Goal: Task Accomplishment & Management: Manage account settings

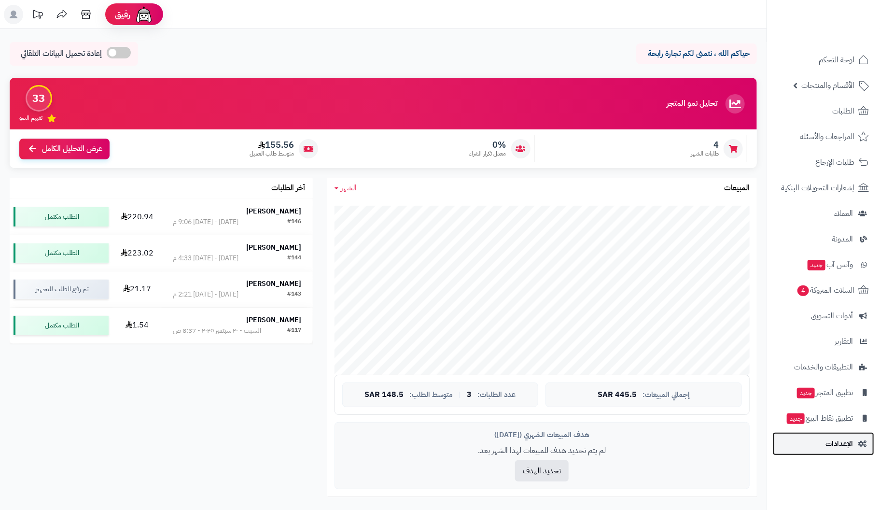
click at [846, 441] on span "الإعدادات" at bounding box center [840, 444] width 28 height 14
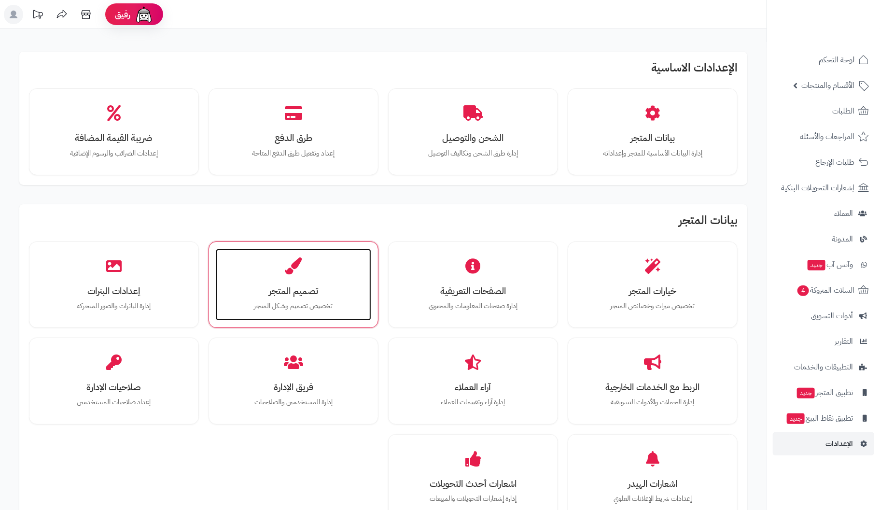
click at [291, 272] on icon at bounding box center [293, 265] width 17 height 17
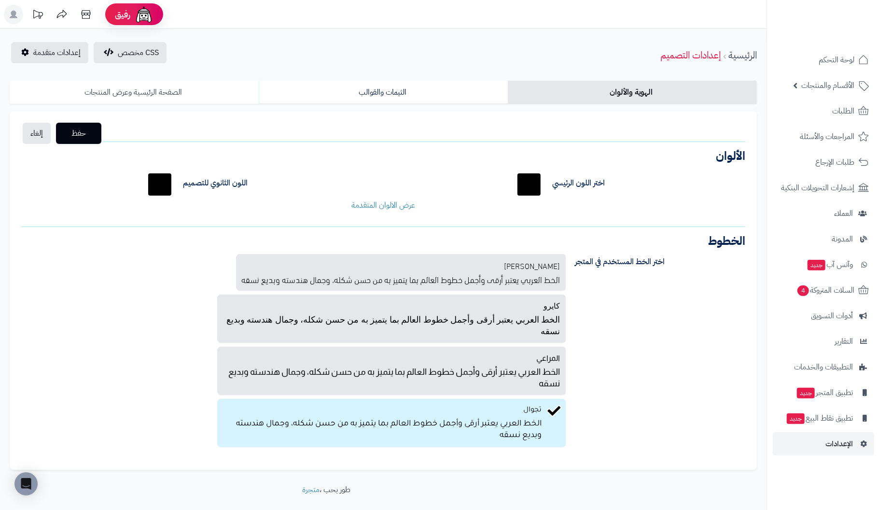
click at [143, 88] on link "الصفحة الرئيسية وعرض المنتجات" at bounding box center [134, 92] width 249 height 23
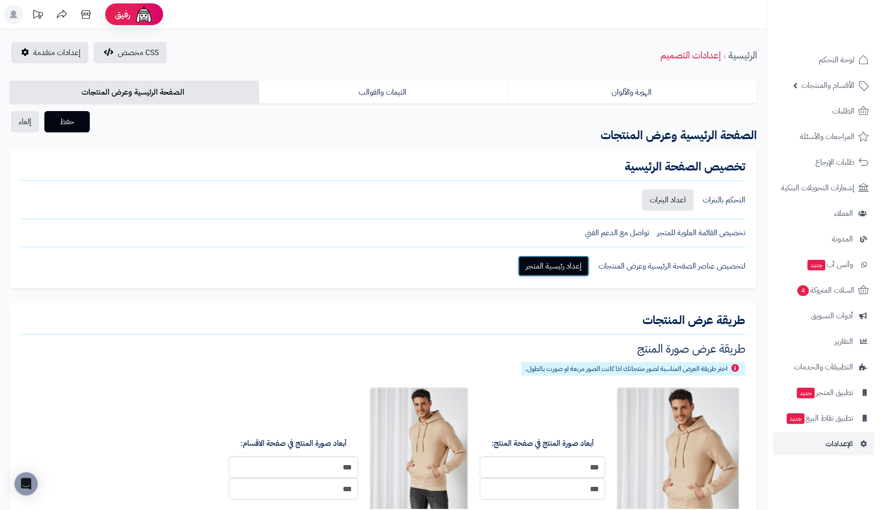
click at [555, 262] on link "إعداد رئيسية المتجر" at bounding box center [553, 265] width 71 height 21
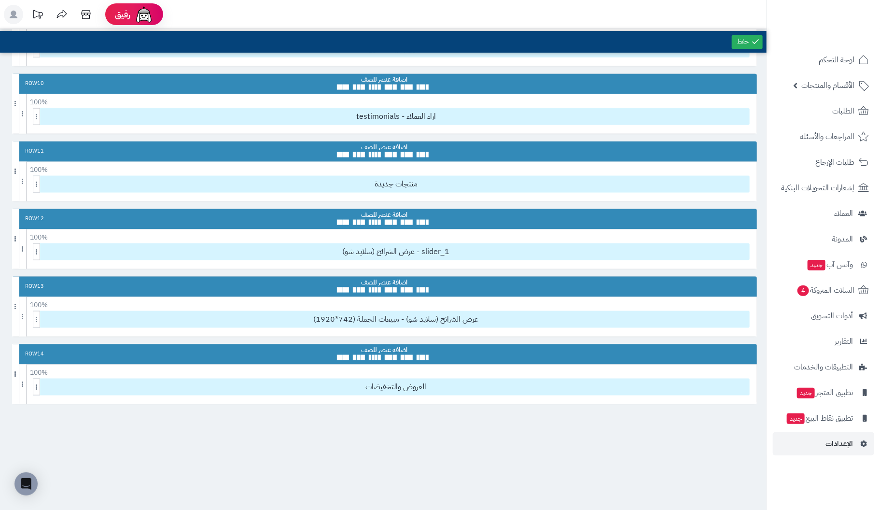
scroll to position [627, 0]
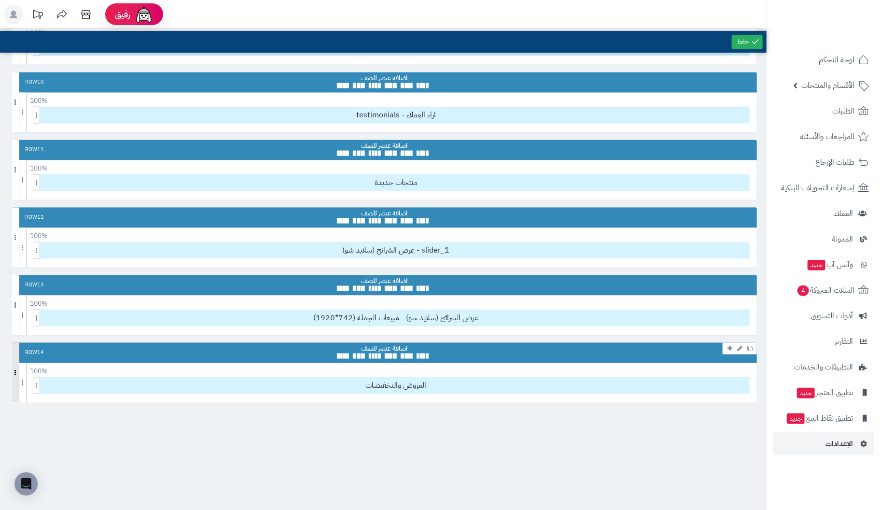
click at [13, 350] on span at bounding box center [15, 372] width 7 height 59
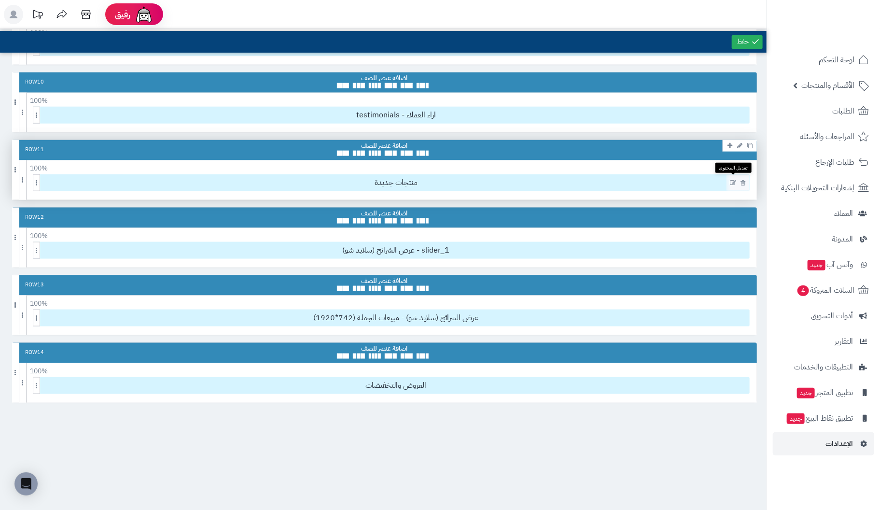
click at [731, 180] on icon at bounding box center [733, 183] width 6 height 7
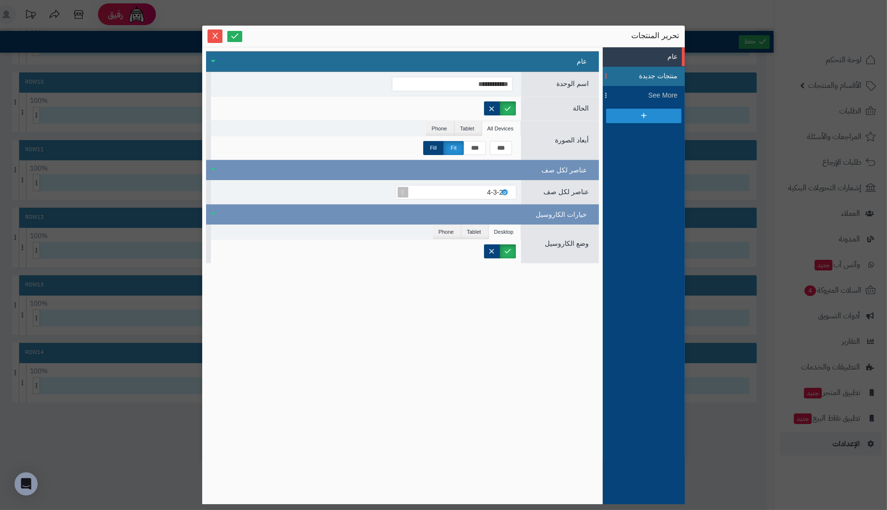
click at [664, 71] on span "منتجات جديدة" at bounding box center [655, 76] width 43 height 10
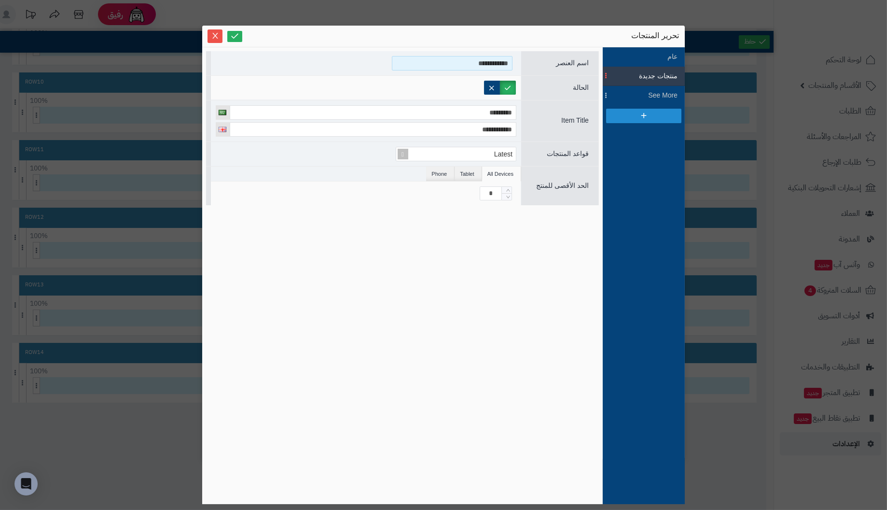
click at [449, 62] on input "**********" at bounding box center [452, 63] width 121 height 14
click at [218, 33] on icon "Close" at bounding box center [215, 35] width 8 height 8
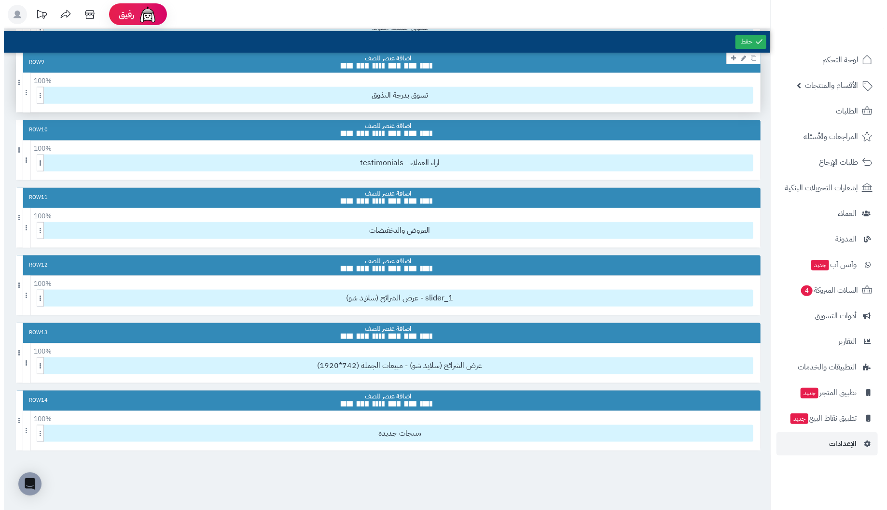
scroll to position [579, 0]
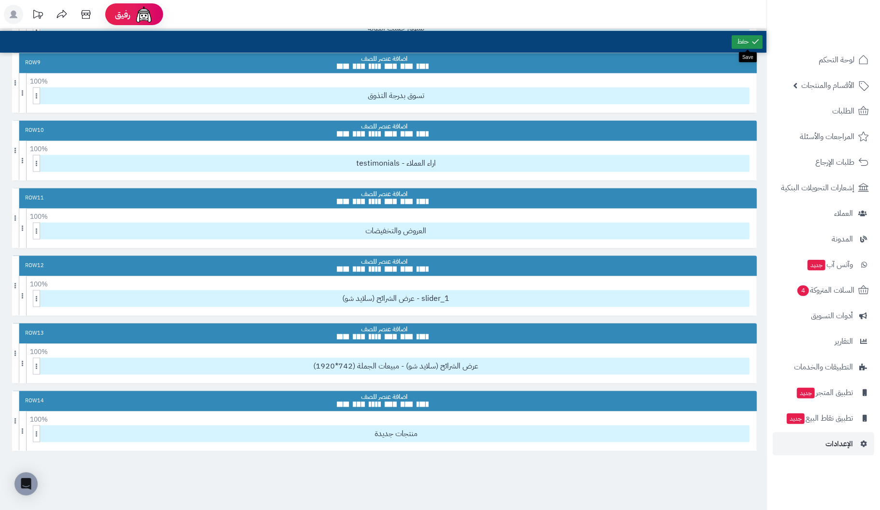
click at [736, 42] on link at bounding box center [747, 42] width 31 height 14
click at [733, 160] on icon at bounding box center [733, 163] width 6 height 7
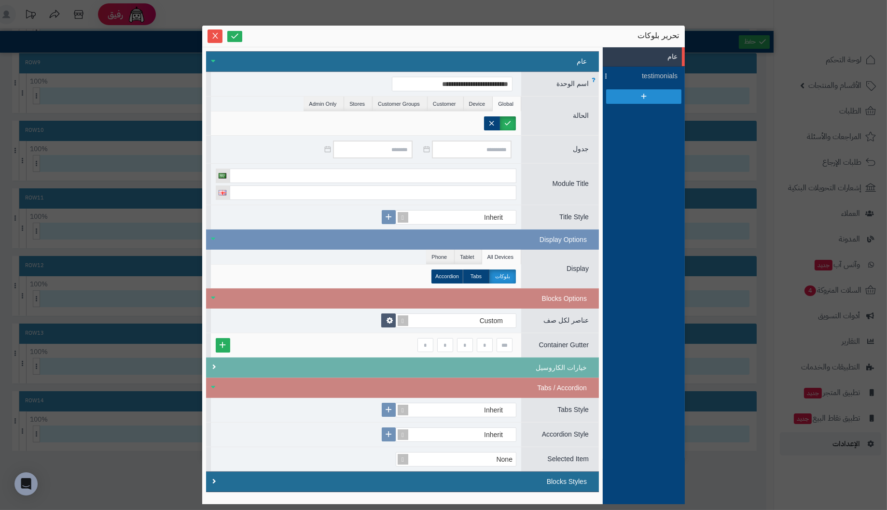
click at [576, 84] on span "اسم الوحدة" at bounding box center [573, 84] width 32 height 8
click at [663, 77] on span "testimonials" at bounding box center [655, 76] width 43 height 10
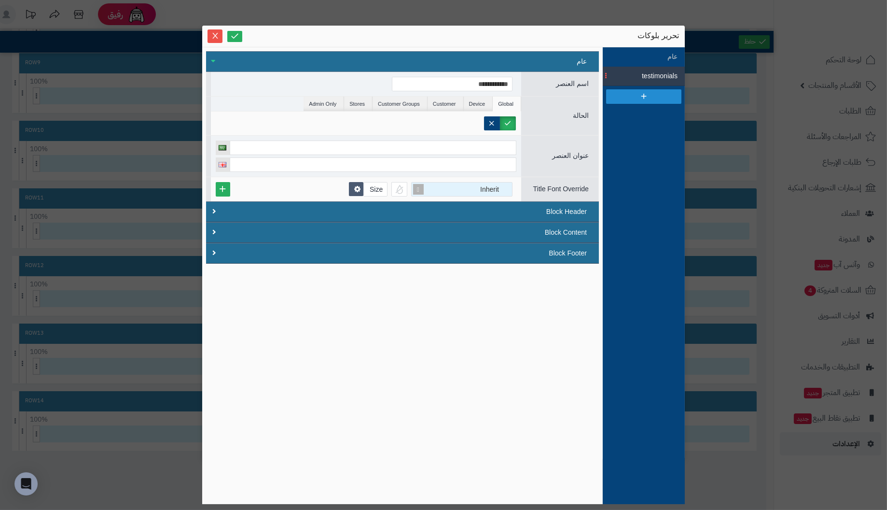
click at [419, 187] on span at bounding box center [419, 189] width 14 height 14
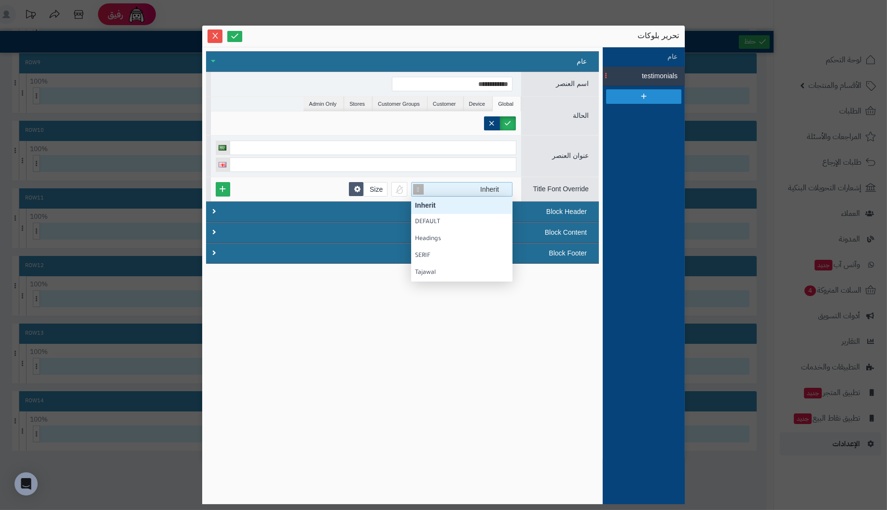
scroll to position [84, 0]
click at [428, 274] on div "Tajawal" at bounding box center [462, 273] width 94 height 10
click at [237, 35] on icon at bounding box center [234, 35] width 9 height 9
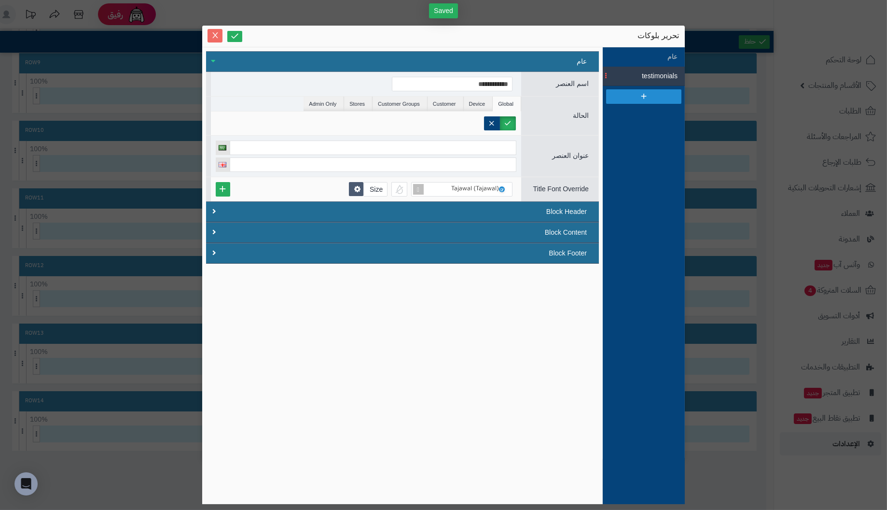
click at [216, 34] on icon "Close" at bounding box center [214, 35] width 5 height 6
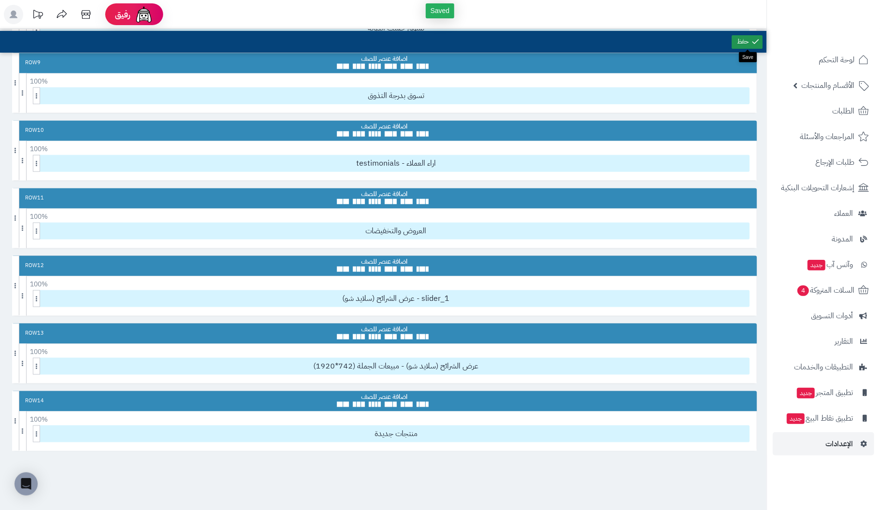
click at [752, 45] on icon at bounding box center [755, 41] width 9 height 9
click at [732, 160] on icon at bounding box center [733, 163] width 6 height 7
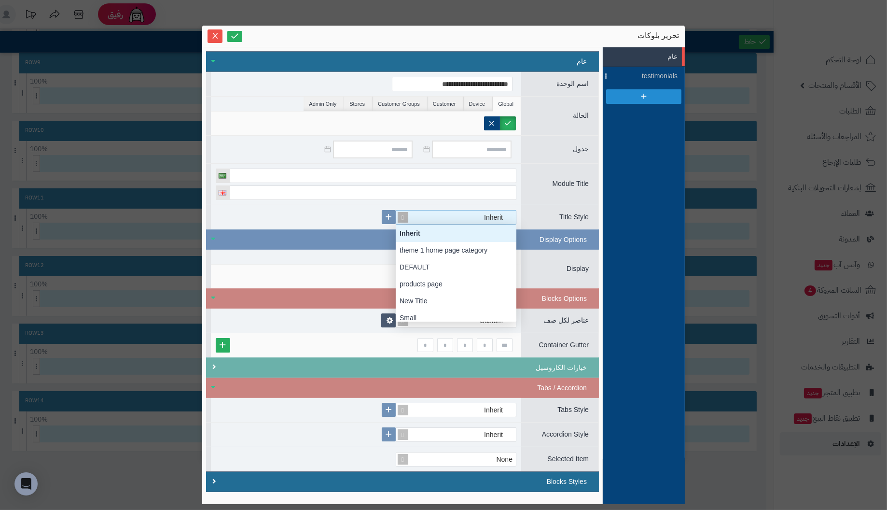
click at [424, 211] on div "Inherit" at bounding box center [460, 217] width 105 height 14
click at [279, 136] on div at bounding box center [366, 150] width 310 height 28
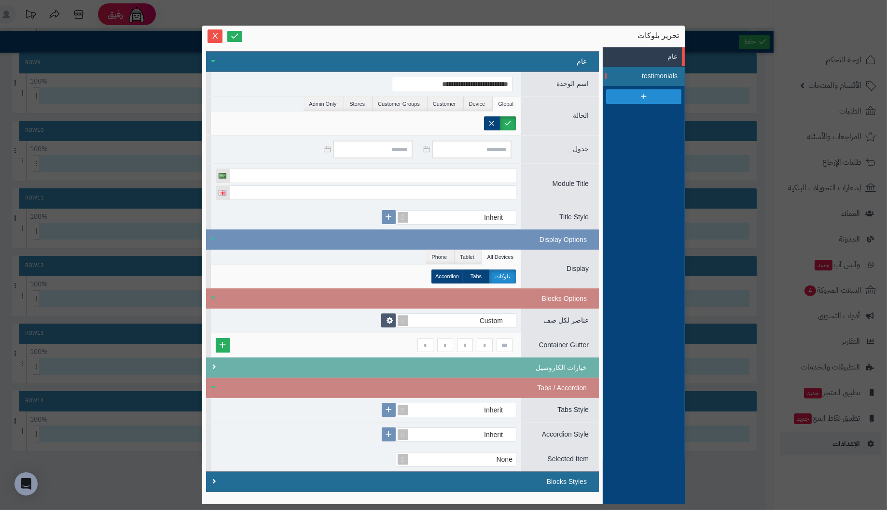
click at [653, 77] on span "testimonials" at bounding box center [655, 76] width 43 height 10
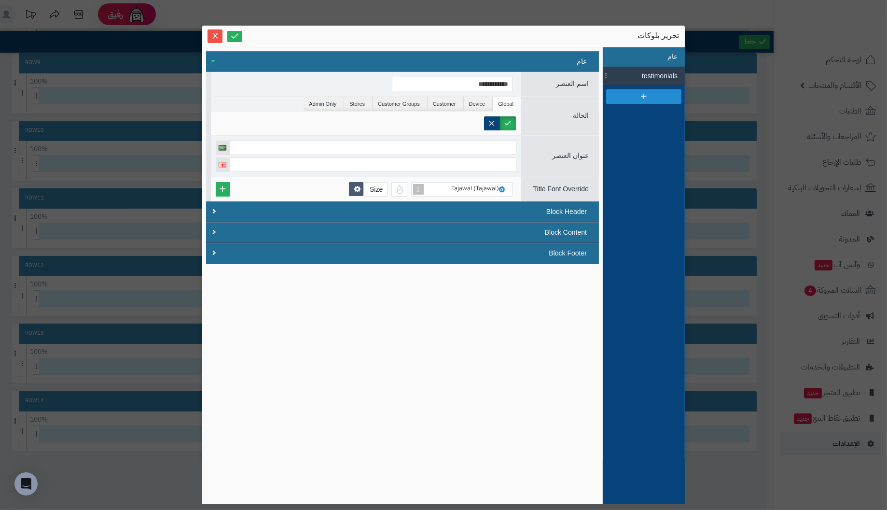
click at [670, 54] on li "عام" at bounding box center [644, 56] width 82 height 19
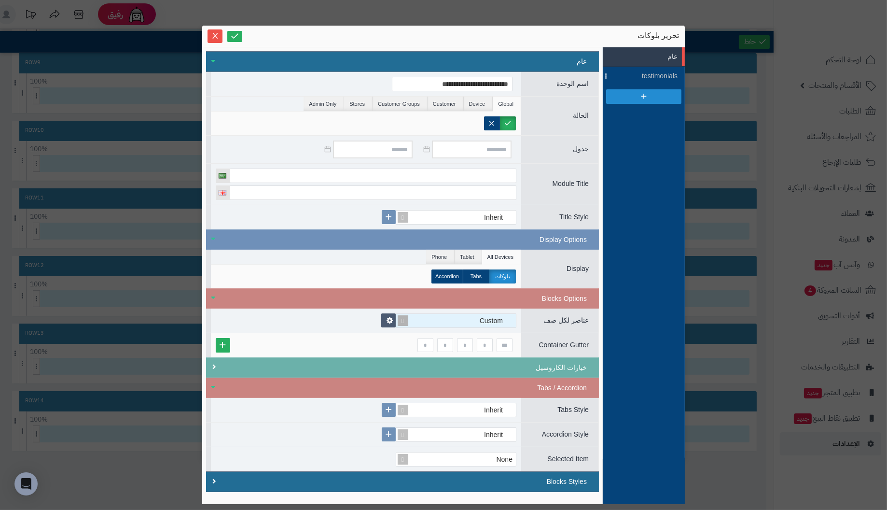
click at [454, 314] on div "Custom" at bounding box center [460, 321] width 105 height 14
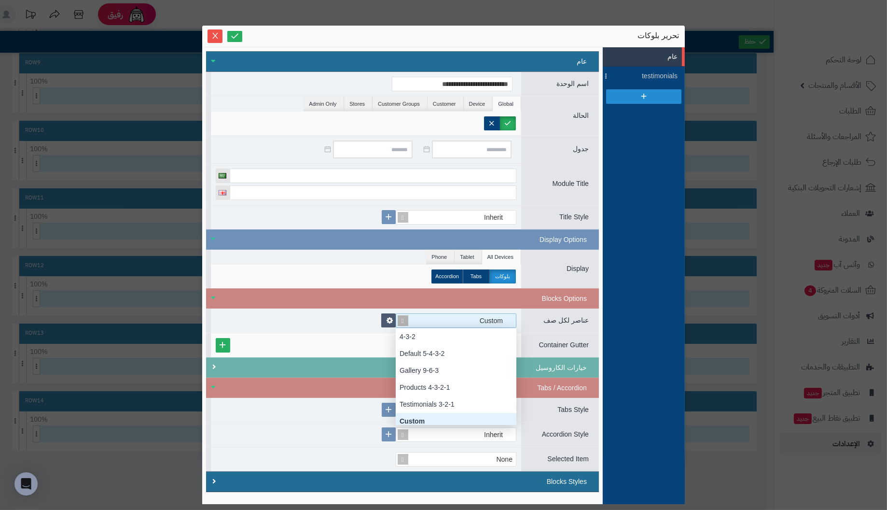
scroll to position [96, 0]
click at [454, 314] on div "Custom" at bounding box center [460, 321] width 105 height 14
click at [353, 278] on div "بلوكات Tabs Accordion" at bounding box center [366, 276] width 300 height 14
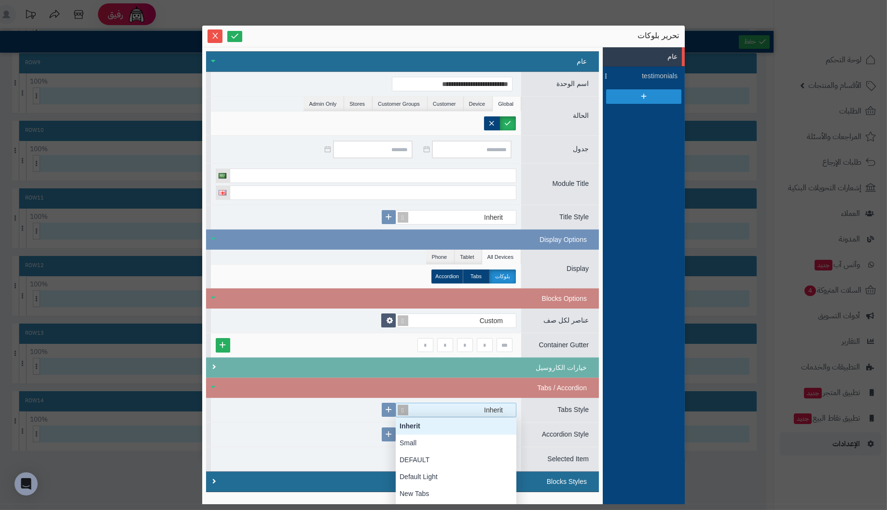
scroll to position [580, 0]
click at [491, 413] on div "Inherit" at bounding box center [461, 410] width 112 height 14
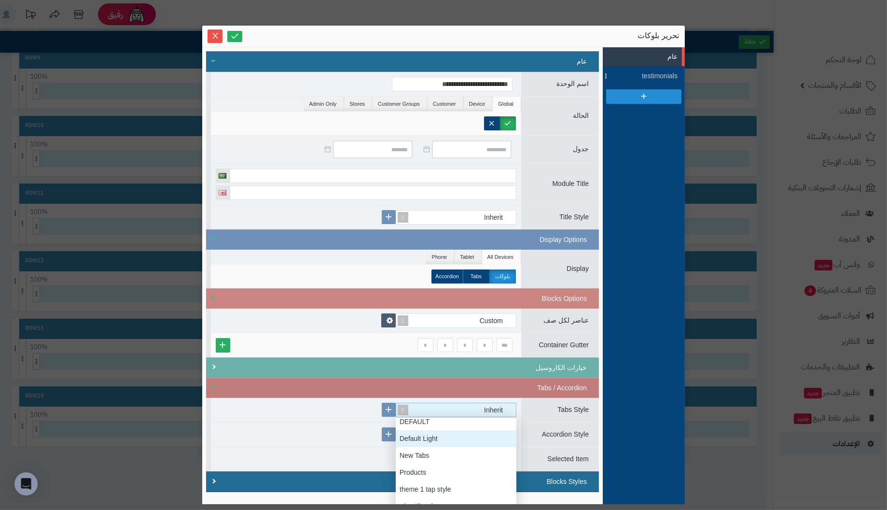
scroll to position [34, 0]
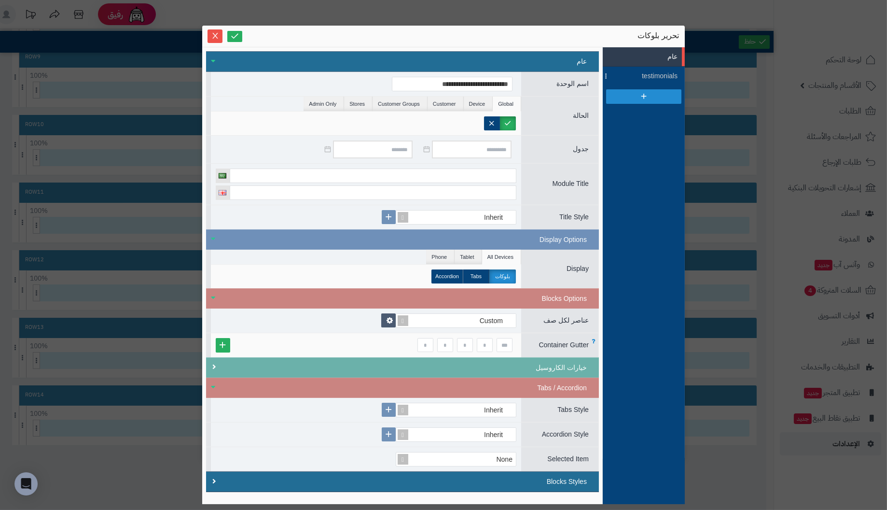
click at [319, 338] on div at bounding box center [366, 345] width 301 height 14
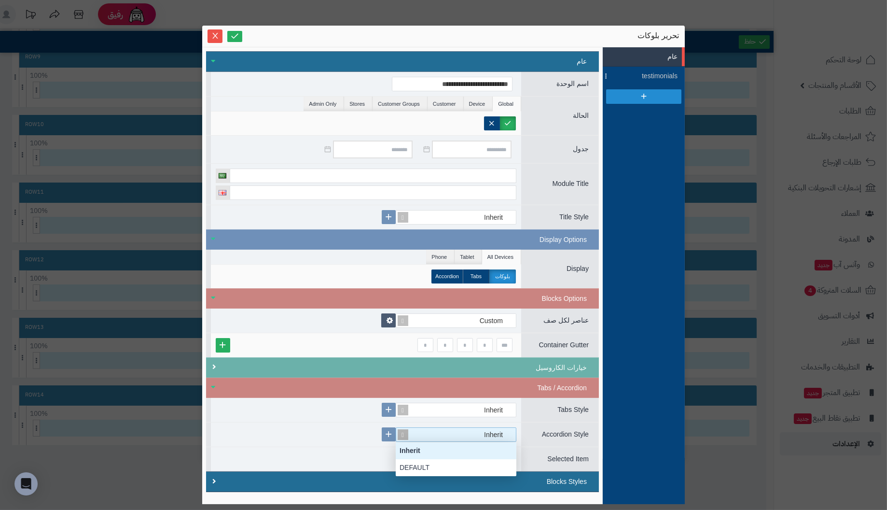
click at [487, 431] on div "Inherit" at bounding box center [498, 435] width 28 height 14
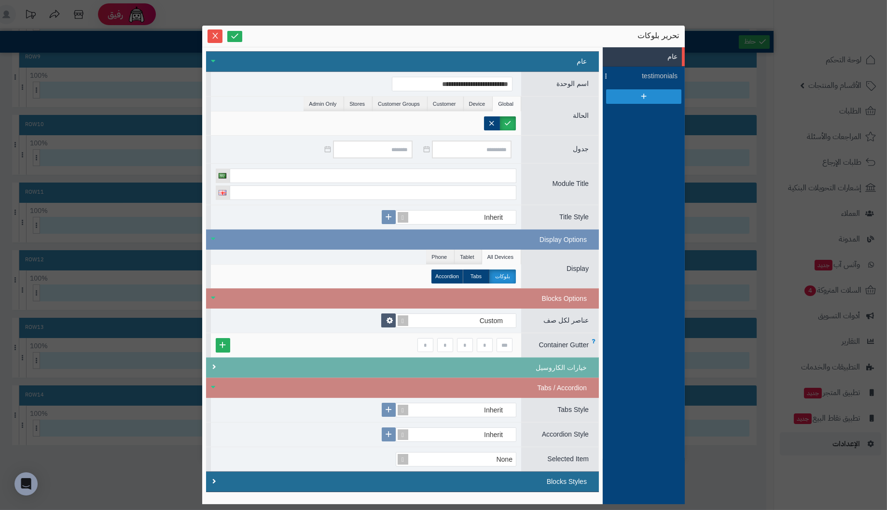
click at [336, 353] on div at bounding box center [366, 345] width 310 height 24
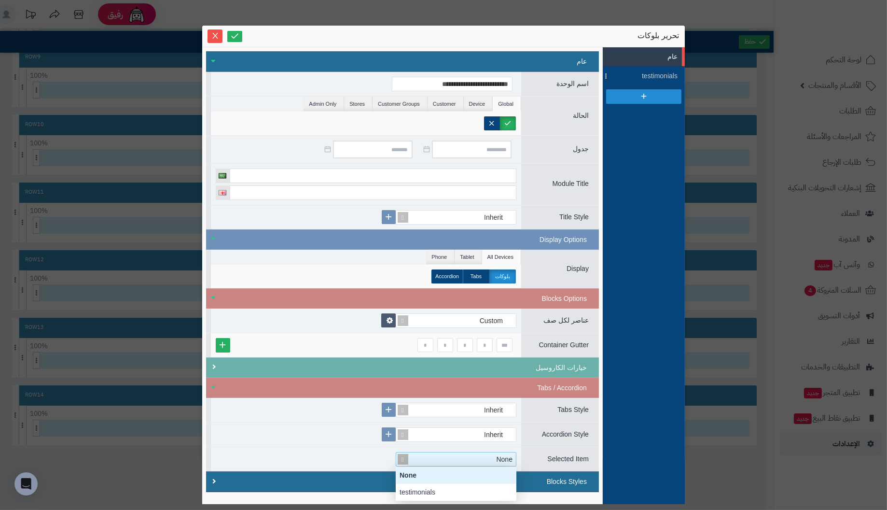
click at [438, 457] on div "None" at bounding box center [461, 459] width 112 height 14
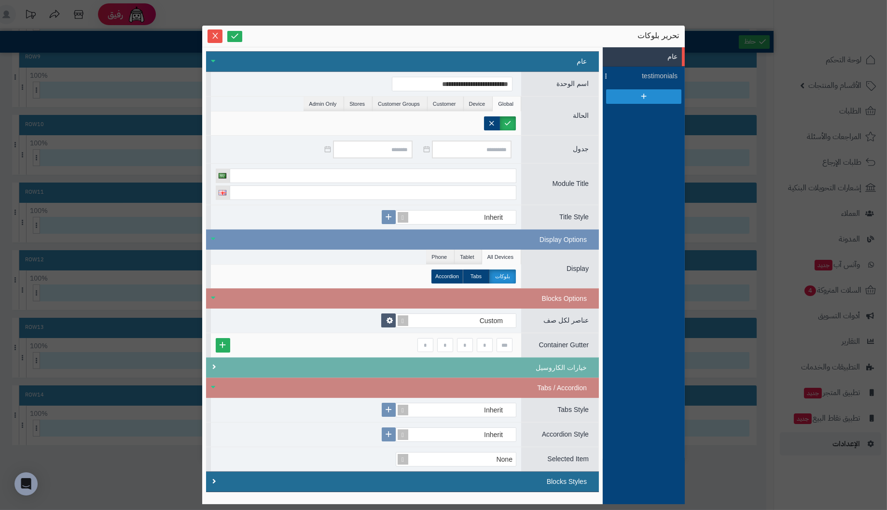
click at [330, 422] on div "Inherit" at bounding box center [366, 434] width 310 height 24
click at [658, 75] on span "testimonials" at bounding box center [655, 76] width 43 height 10
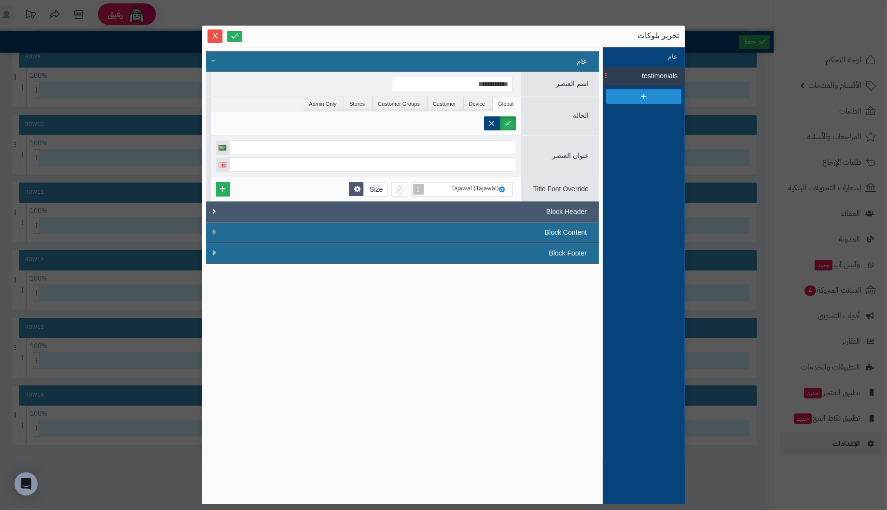
click at [566, 212] on div "Block Header" at bounding box center [402, 211] width 393 height 21
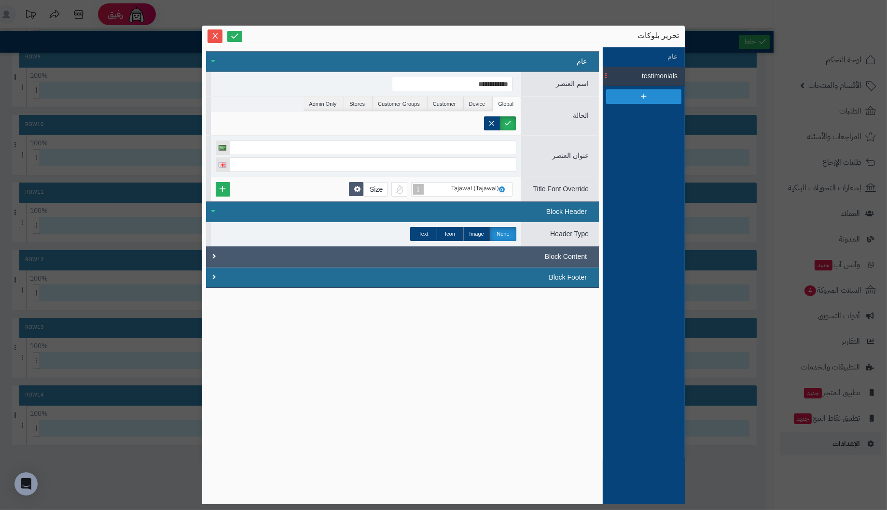
click at [574, 257] on div "Block Content" at bounding box center [402, 256] width 393 height 21
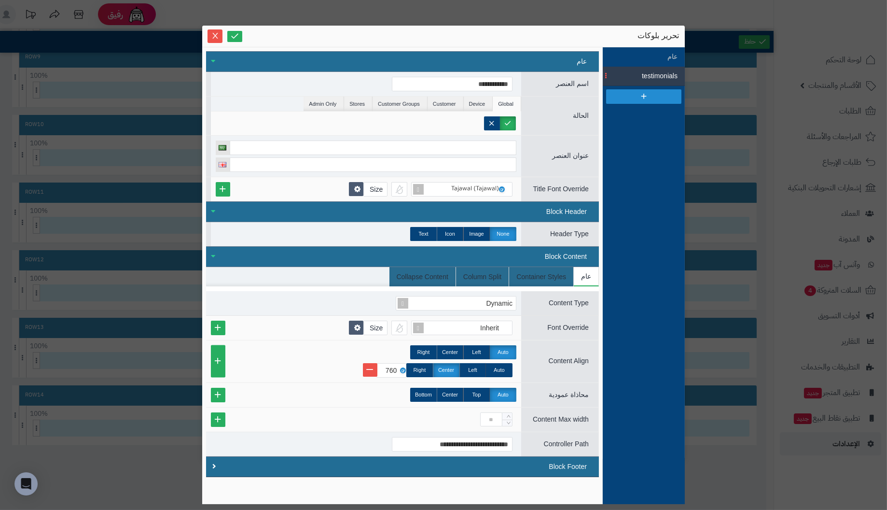
click at [574, 257] on div "Block Content" at bounding box center [402, 256] width 393 height 21
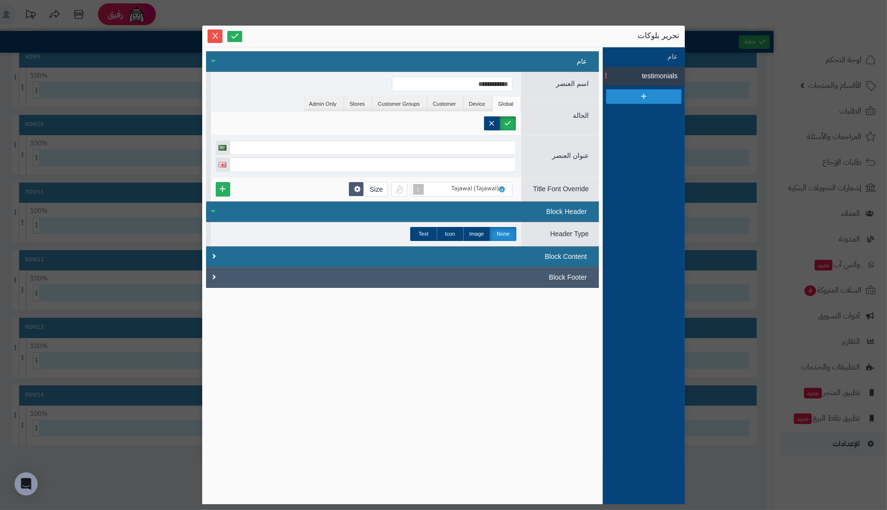
click at [584, 278] on div "Block Footer" at bounding box center [402, 277] width 393 height 21
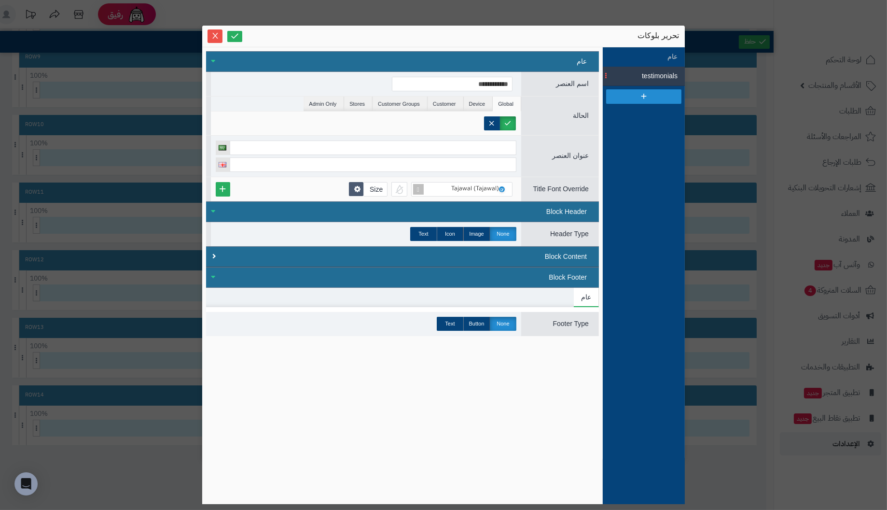
click at [584, 278] on div "Block Footer" at bounding box center [402, 277] width 393 height 21
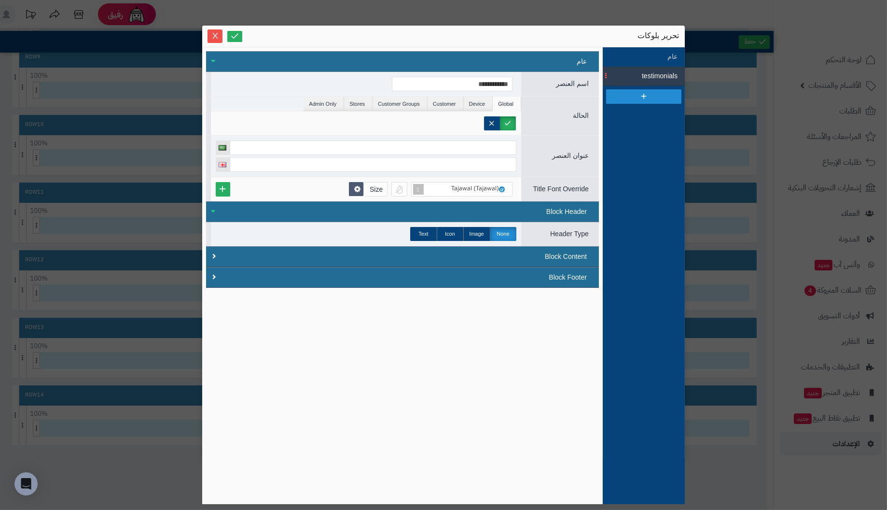
click at [588, 232] on span "Header Type" at bounding box center [569, 234] width 39 height 8
click at [218, 210] on div "Block Header" at bounding box center [402, 211] width 393 height 21
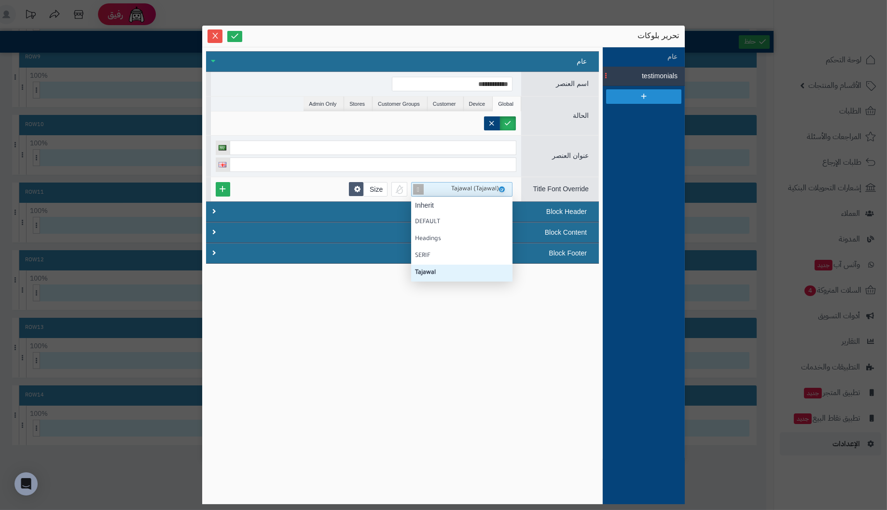
click at [457, 185] on div "Tajawal (Tajawal)" at bounding box center [479, 189] width 57 height 14
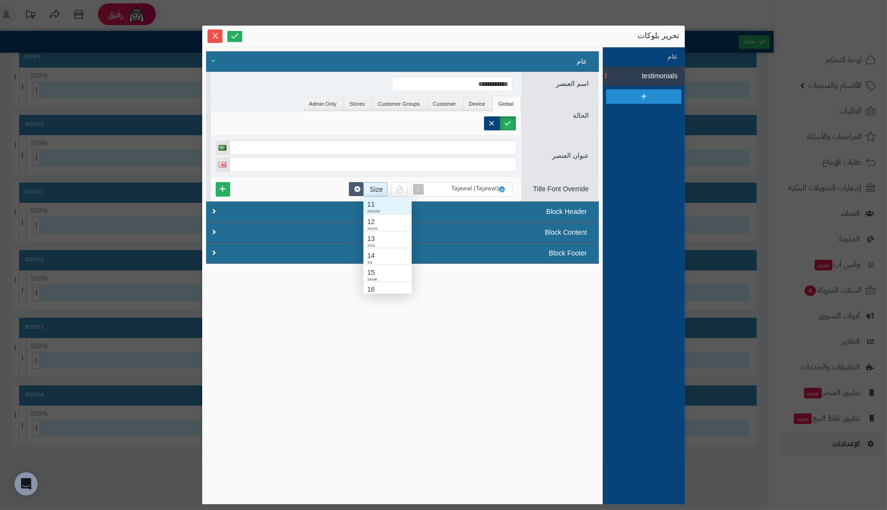
click at [378, 187] on div "Size" at bounding box center [376, 189] width 22 height 14
click at [379, 217] on div "12" at bounding box center [387, 222] width 41 height 10
click at [399, 185] on div at bounding box center [400, 189] width 16 height 14
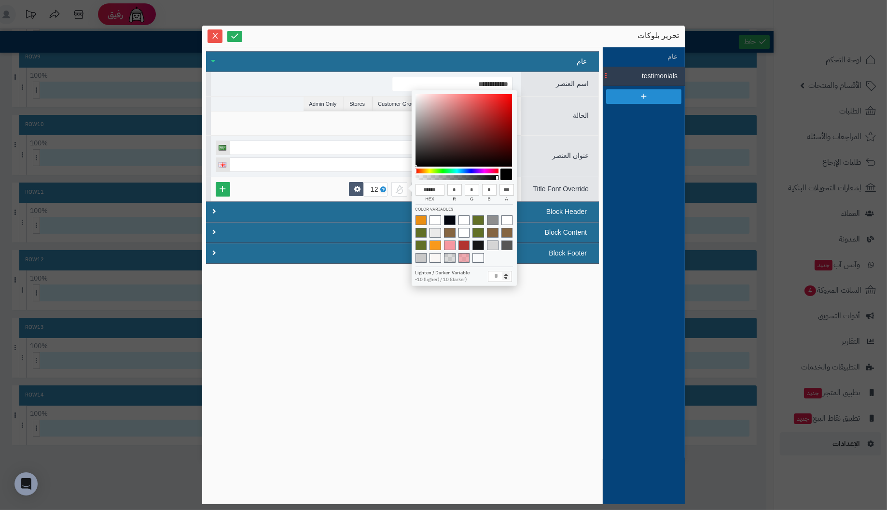
click at [507, 174] on div at bounding box center [507, 174] width 12 height 12
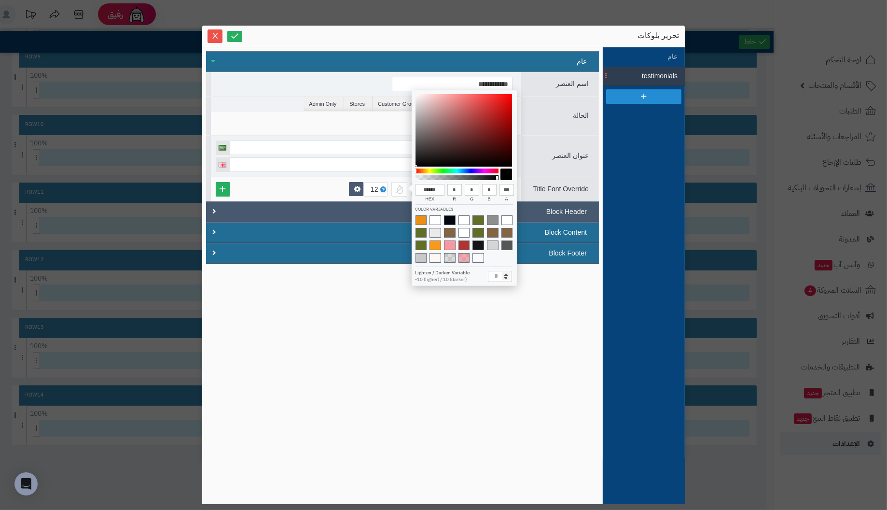
click at [306, 201] on div "Block Header" at bounding box center [402, 211] width 393 height 21
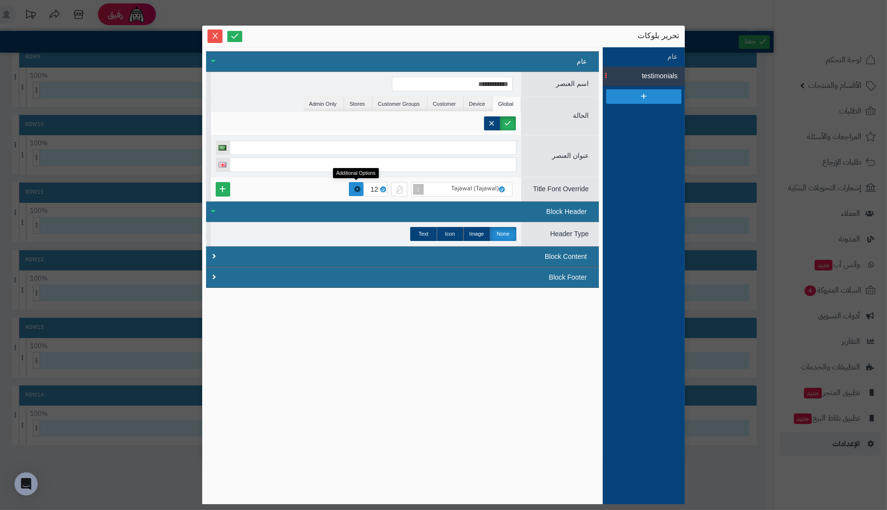
click at [355, 185] on icon at bounding box center [357, 189] width 9 height 10
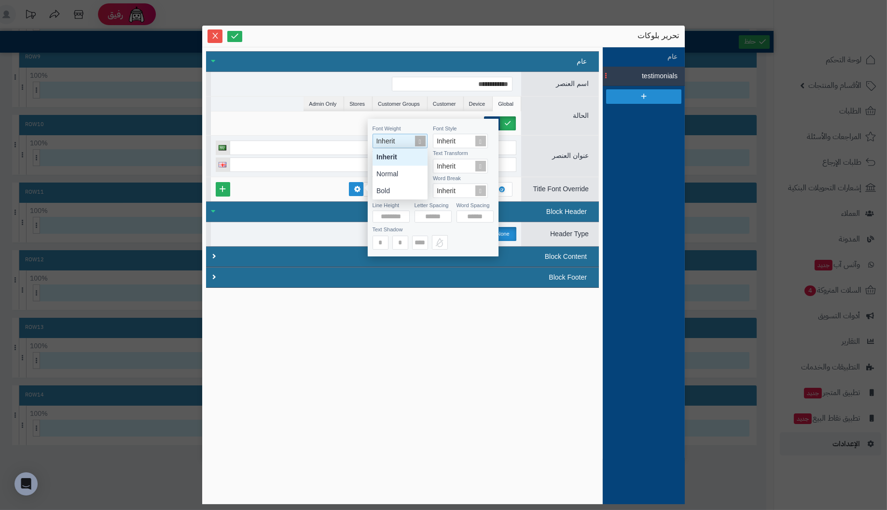
click at [419, 140] on span at bounding box center [421, 141] width 14 height 14
click at [400, 172] on div "Normal" at bounding box center [400, 174] width 55 height 17
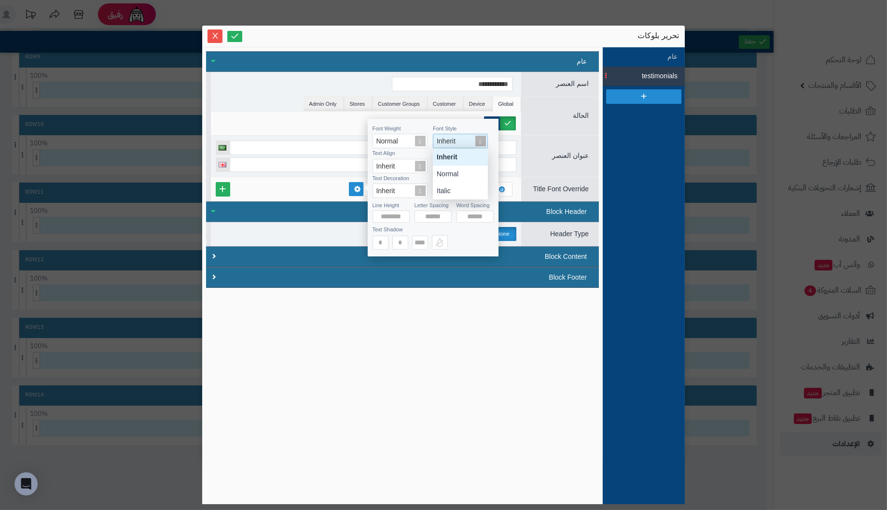
click at [478, 141] on span at bounding box center [481, 141] width 14 height 14
click at [463, 170] on div "Normal" at bounding box center [460, 174] width 55 height 17
click at [482, 167] on span at bounding box center [481, 166] width 14 height 14
click at [491, 155] on div "Text Transform" at bounding box center [463, 153] width 61 height 10
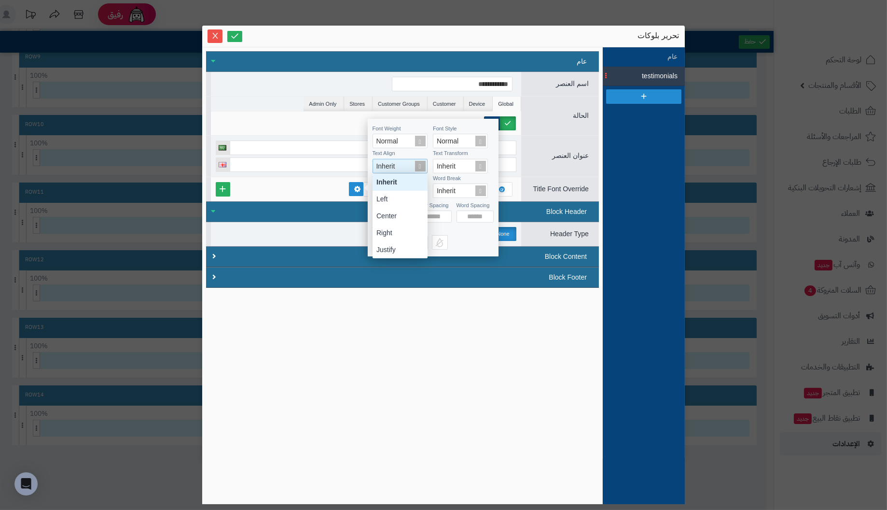
click at [419, 166] on span at bounding box center [421, 166] width 14 height 14
click at [404, 213] on div "Center" at bounding box center [400, 216] width 55 height 17
click at [417, 190] on span at bounding box center [421, 191] width 14 height 14
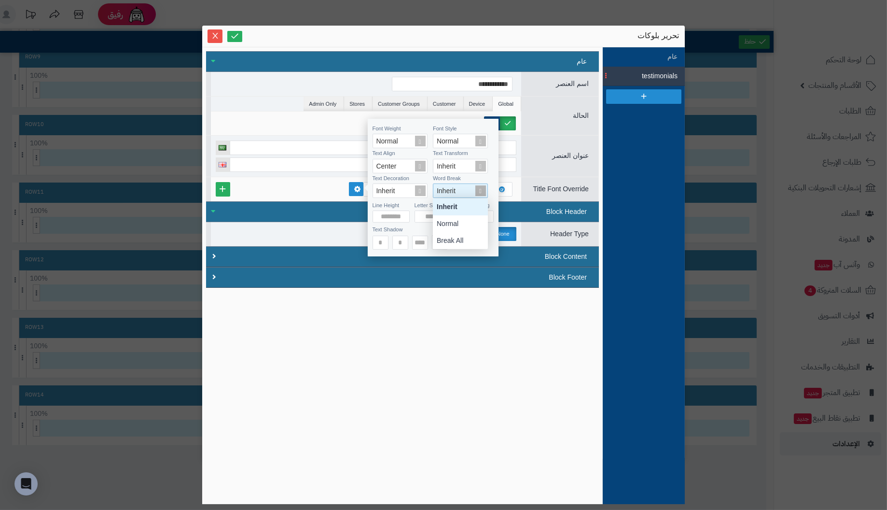
click at [485, 189] on span at bounding box center [481, 191] width 14 height 14
click at [506, 172] on div at bounding box center [366, 156] width 310 height 41
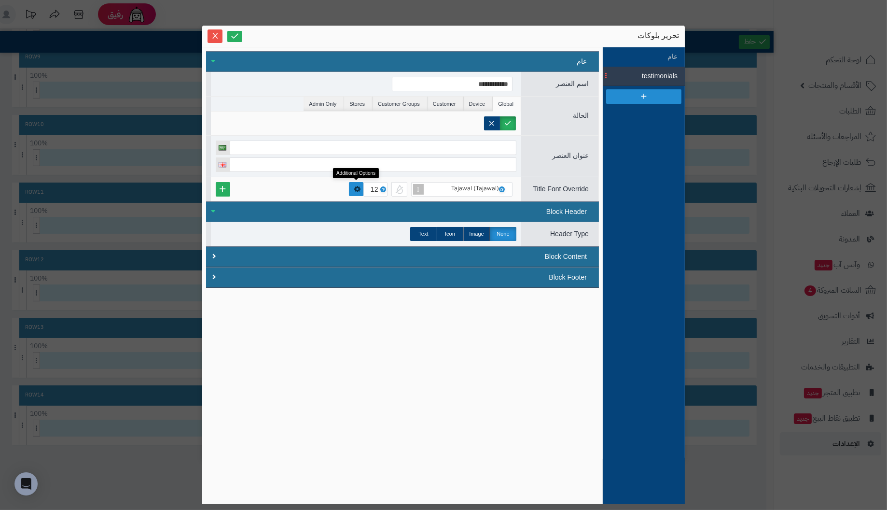
click at [356, 188] on icon at bounding box center [357, 189] width 7 height 6
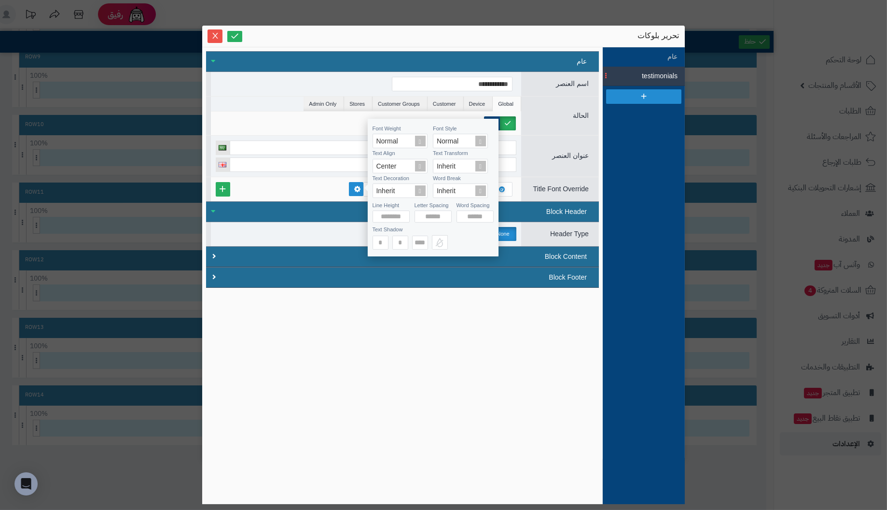
click at [327, 135] on div "عنوان العنصر" at bounding box center [402, 156] width 393 height 42
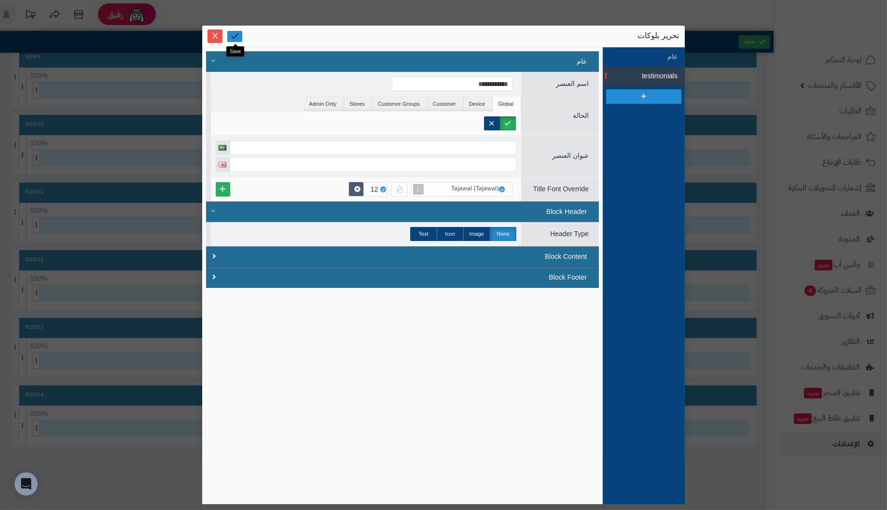
click at [236, 34] on icon at bounding box center [234, 35] width 9 height 9
click at [210, 34] on span "Close" at bounding box center [215, 35] width 15 height 8
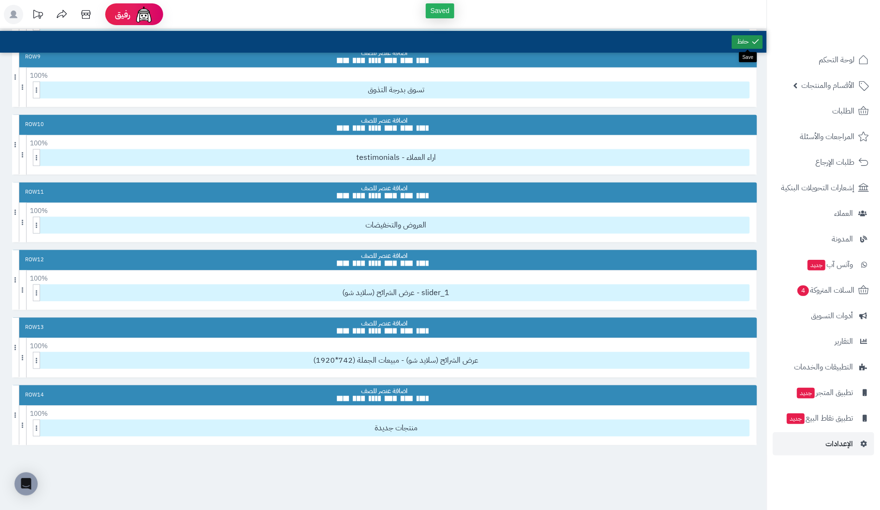
click at [739, 37] on link at bounding box center [747, 42] width 31 height 14
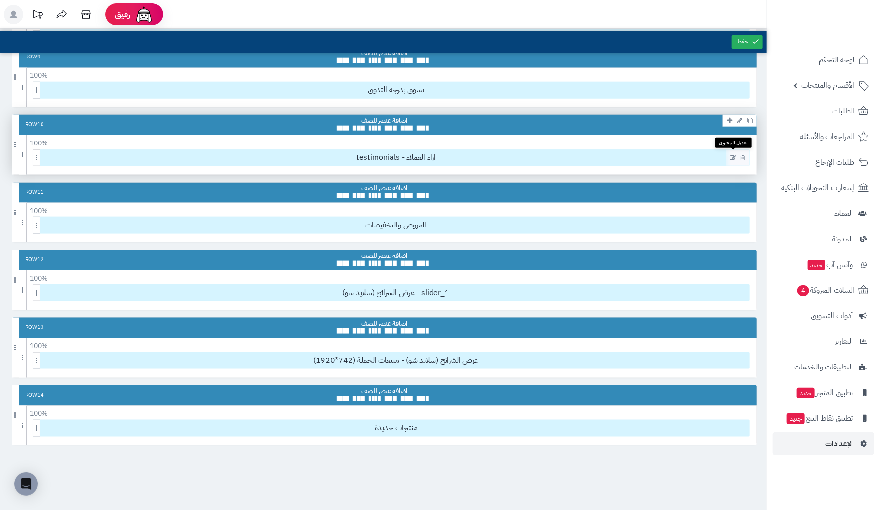
click at [733, 154] on icon at bounding box center [733, 157] width 6 height 7
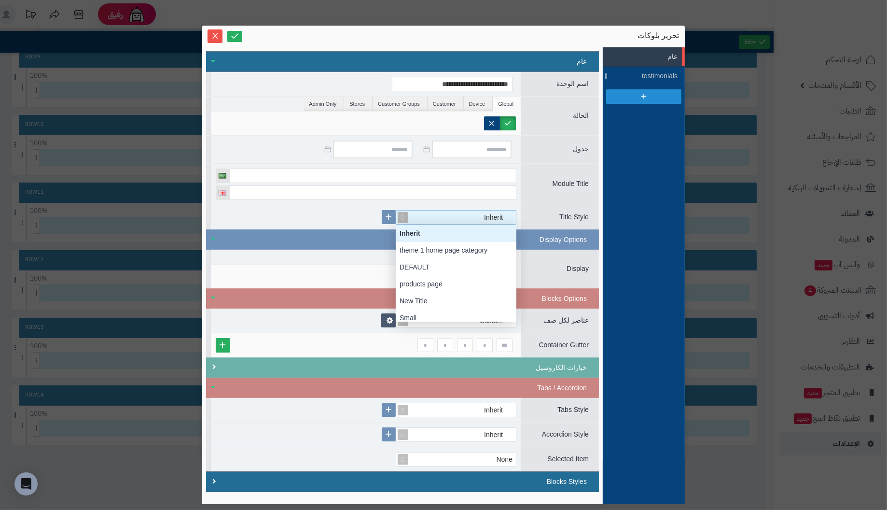
click at [401, 214] on span at bounding box center [403, 217] width 14 height 14
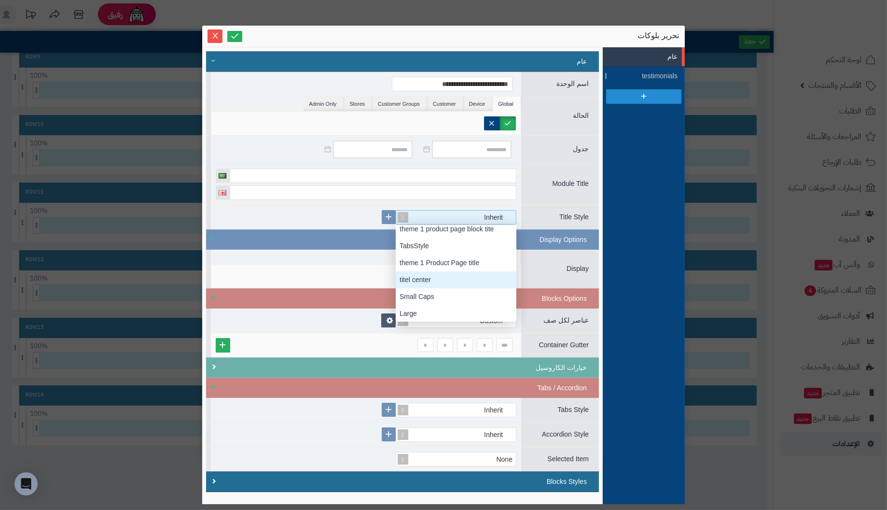
click at [420, 276] on div "titel center" at bounding box center [456, 279] width 121 height 17
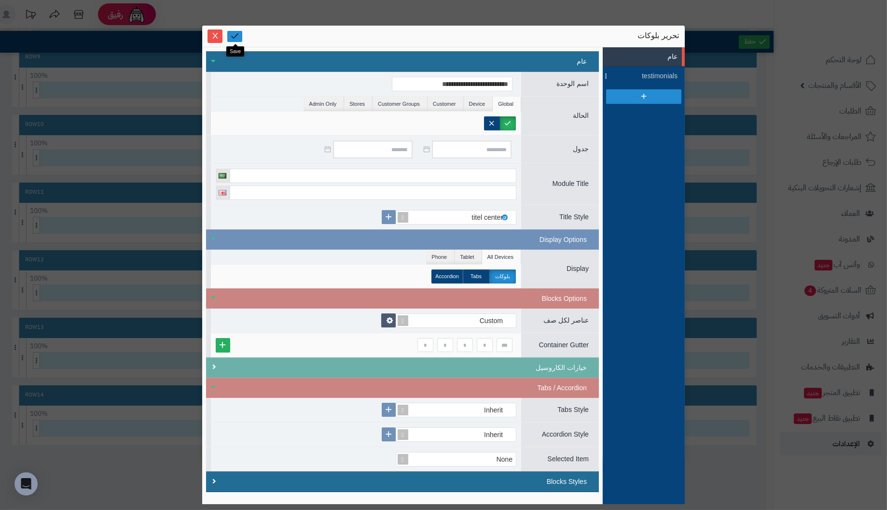
click at [231, 36] on icon at bounding box center [234, 35] width 9 height 9
click at [213, 32] on icon "Close" at bounding box center [215, 35] width 8 height 8
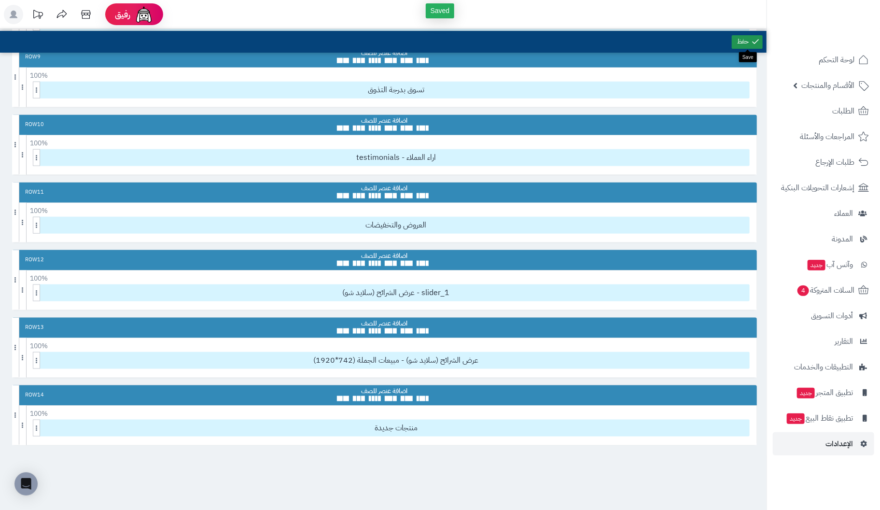
click at [742, 35] on link at bounding box center [747, 42] width 31 height 14
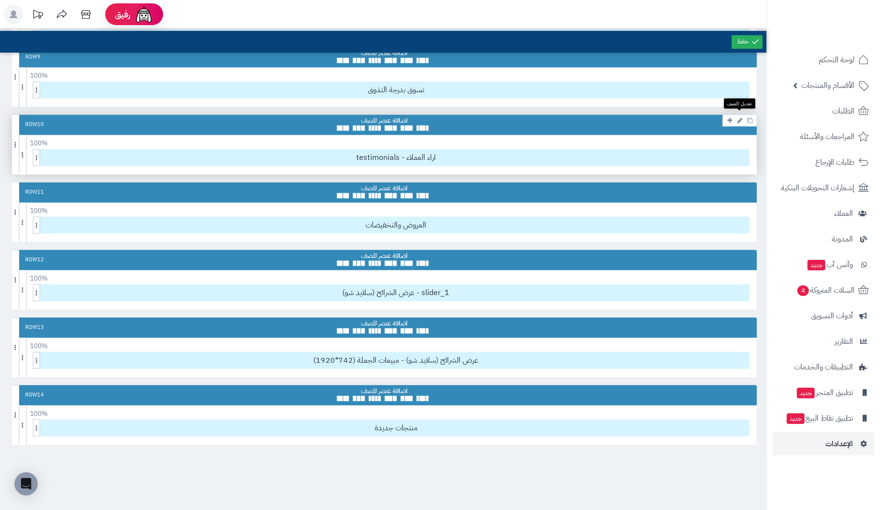
click at [740, 117] on icon at bounding box center [739, 120] width 5 height 6
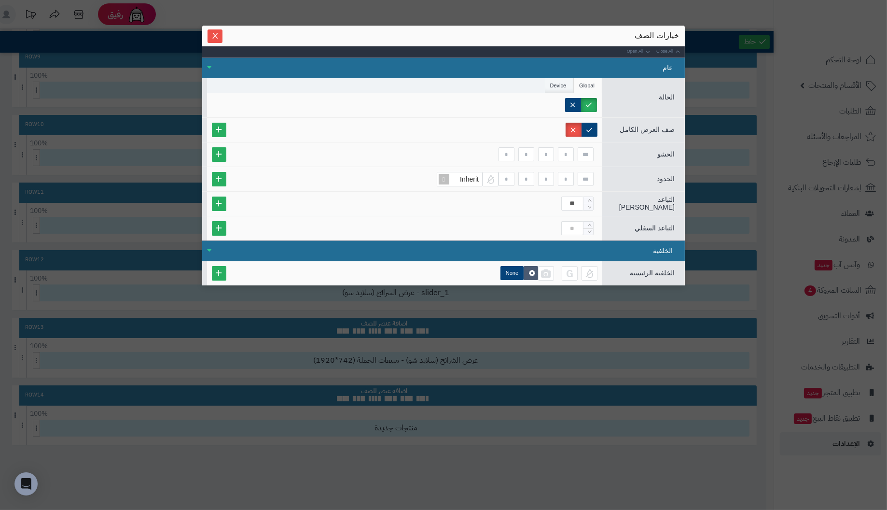
drag, startPoint x: 558, startPoint y: 87, endPoint x: 570, endPoint y: 84, distance: 13.0
click at [558, 87] on li "Device" at bounding box center [559, 85] width 29 height 14
click at [586, 105] on label "Phone" at bounding box center [576, 105] width 41 height 14
click at [589, 84] on li "Global" at bounding box center [588, 85] width 28 height 14
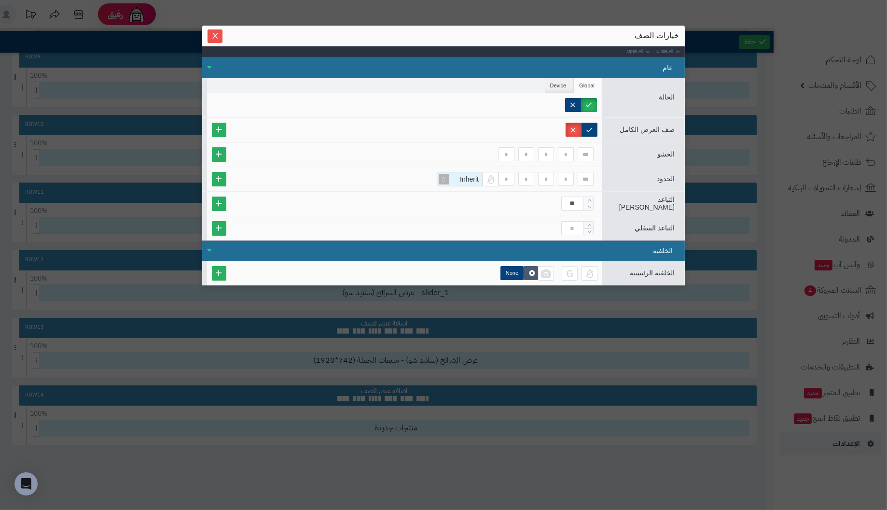
click at [471, 179] on span "Inherit" at bounding box center [469, 179] width 19 height 8
click at [541, 206] on div "**" at bounding box center [405, 203] width 386 height 14
click at [532, 270] on icon at bounding box center [532, 273] width 8 height 8
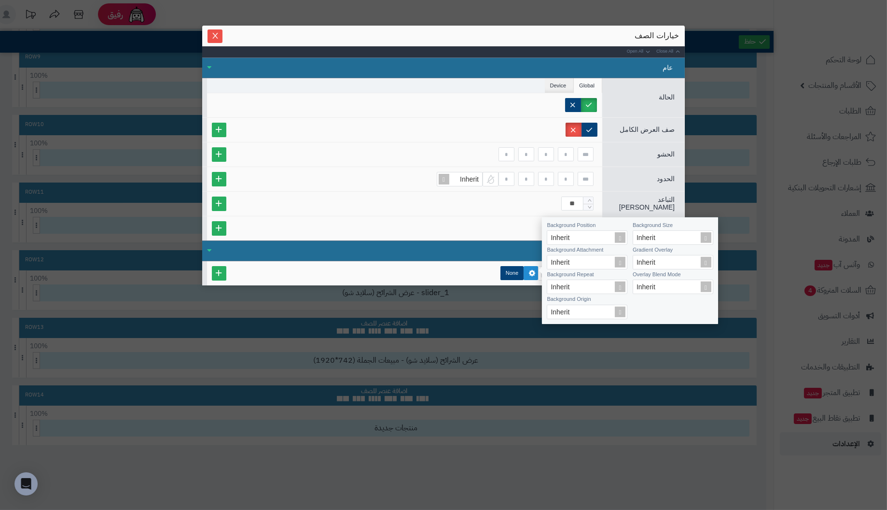
click at [611, 159] on div "الحشو" at bounding box center [443, 154] width 483 height 25
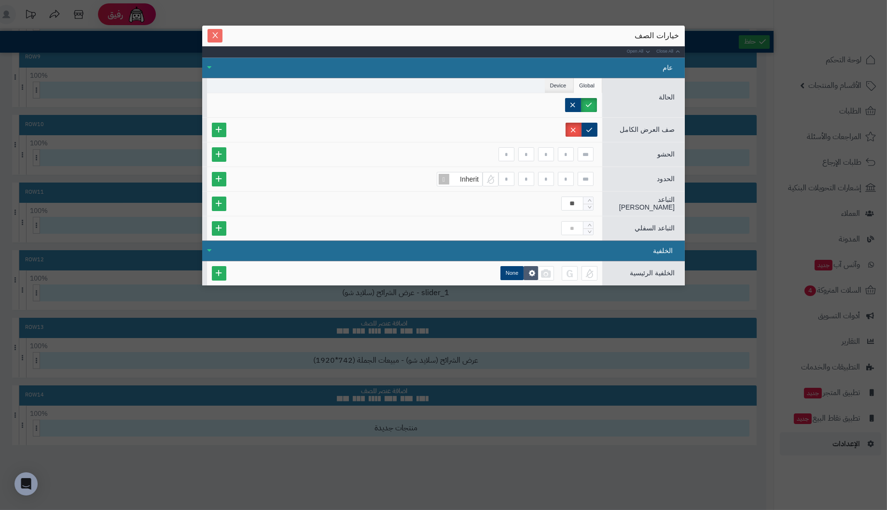
click at [217, 32] on icon "Close" at bounding box center [215, 35] width 8 height 8
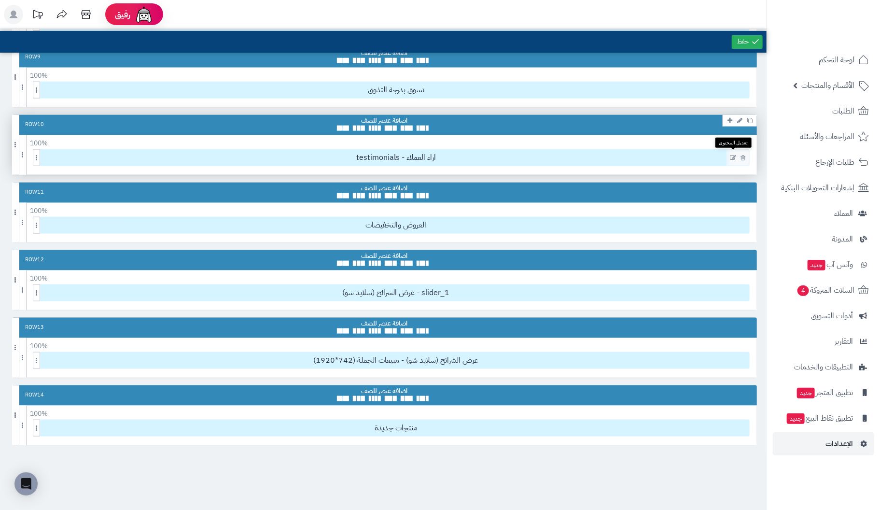
click at [731, 154] on icon at bounding box center [733, 157] width 6 height 7
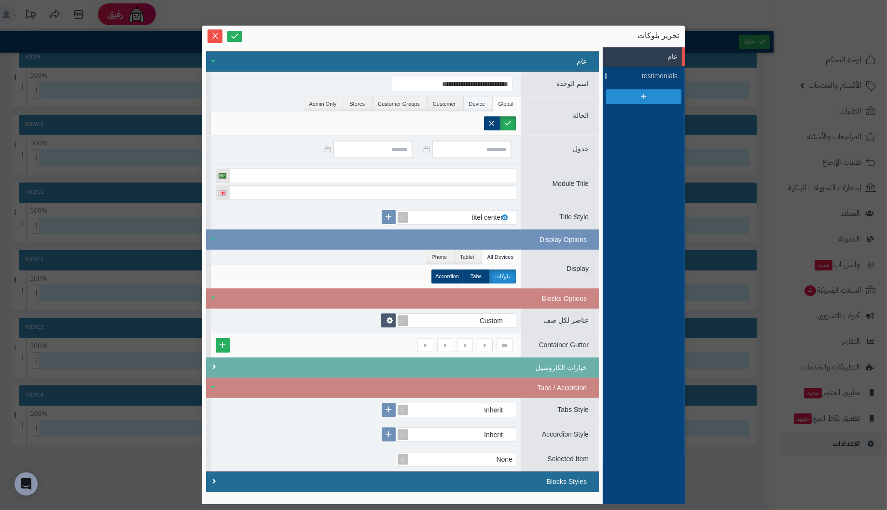
click at [482, 103] on li "Device" at bounding box center [478, 104] width 29 height 14
click at [451, 101] on li "Customer" at bounding box center [446, 104] width 36 height 14
click at [399, 100] on li "Customer Groups" at bounding box center [400, 104] width 55 height 14
click at [357, 102] on li "Stores" at bounding box center [358, 104] width 28 height 14
click at [327, 102] on li "Admin Only" at bounding box center [324, 104] width 41 height 14
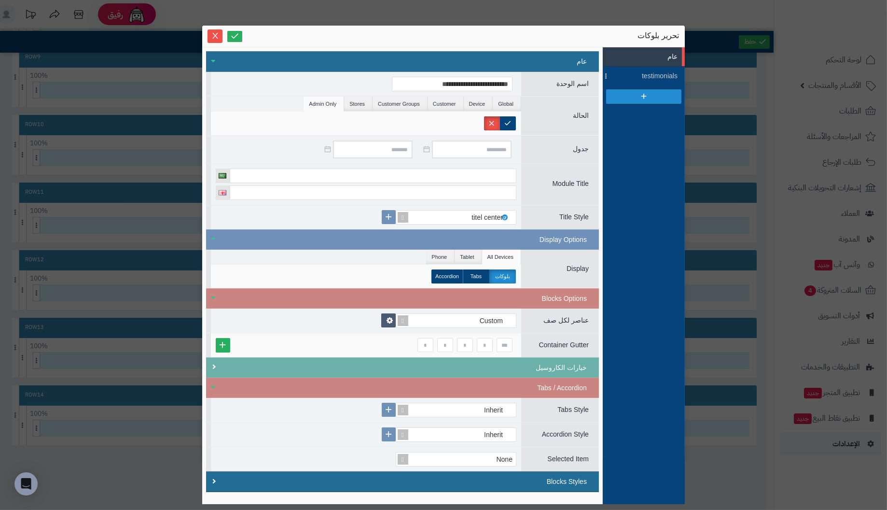
click at [500, 273] on label "بلوكات" at bounding box center [503, 276] width 27 height 14
click at [470, 255] on li "Tablet" at bounding box center [468, 257] width 27 height 14
click at [444, 255] on li "Phone" at bounding box center [440, 257] width 28 height 14
click at [504, 253] on li "All Devices" at bounding box center [501, 257] width 39 height 14
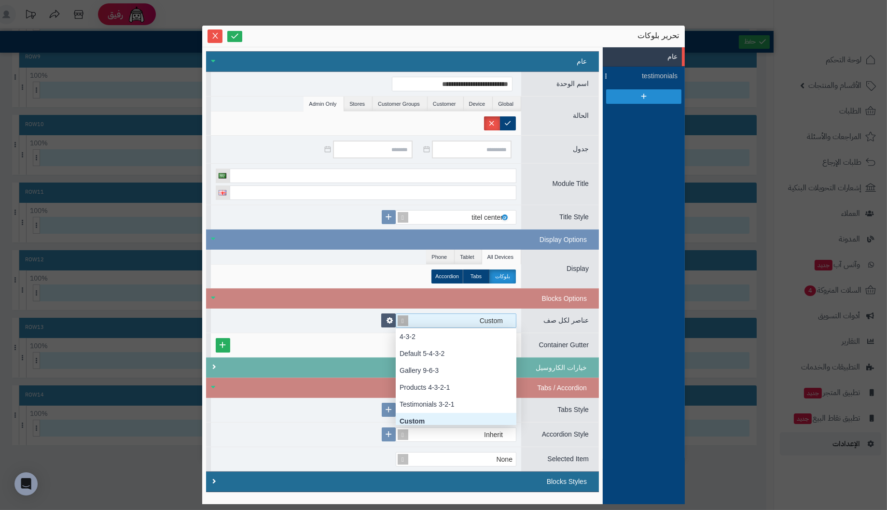
click at [462, 321] on div "Custom" at bounding box center [460, 321] width 105 height 14
click at [346, 324] on div "Custom 4-3-2 Default 5-4-3-2 Gallery 9-6-3 Products 4-3-2-1 Testimonials 3-2-1 …" at bounding box center [366, 320] width 310 height 24
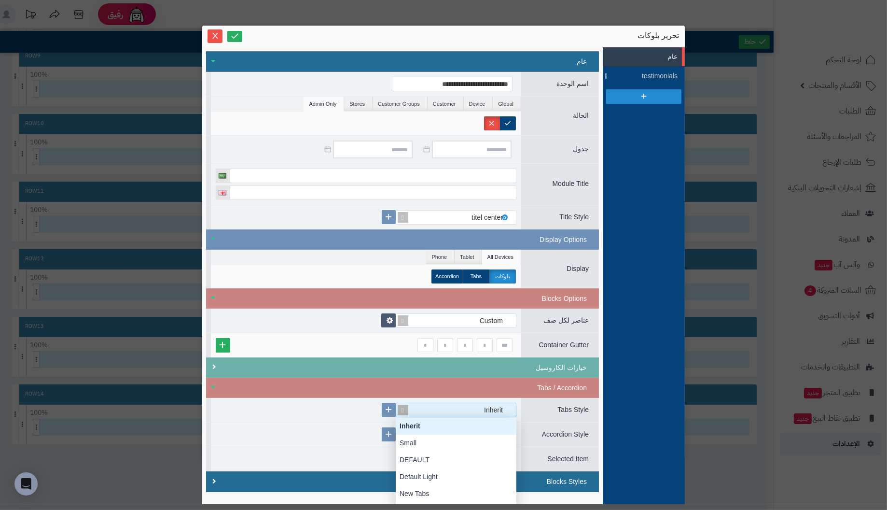
click at [495, 406] on div "Inherit" at bounding box center [498, 410] width 28 height 14
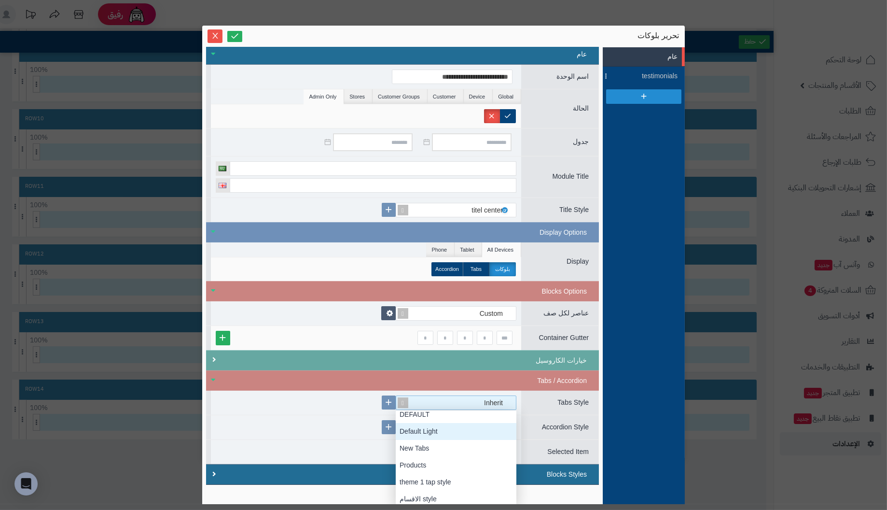
scroll to position [0, 0]
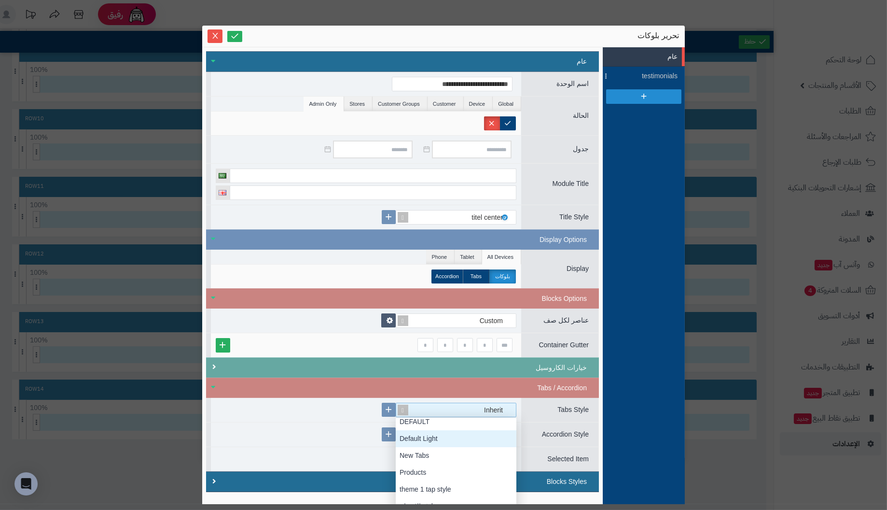
click at [345, 348] on div "عناصر لكل صف Custom Container Gutter Close All Open All خيارات الكاروسيل" at bounding box center [402, 342] width 393 height 69
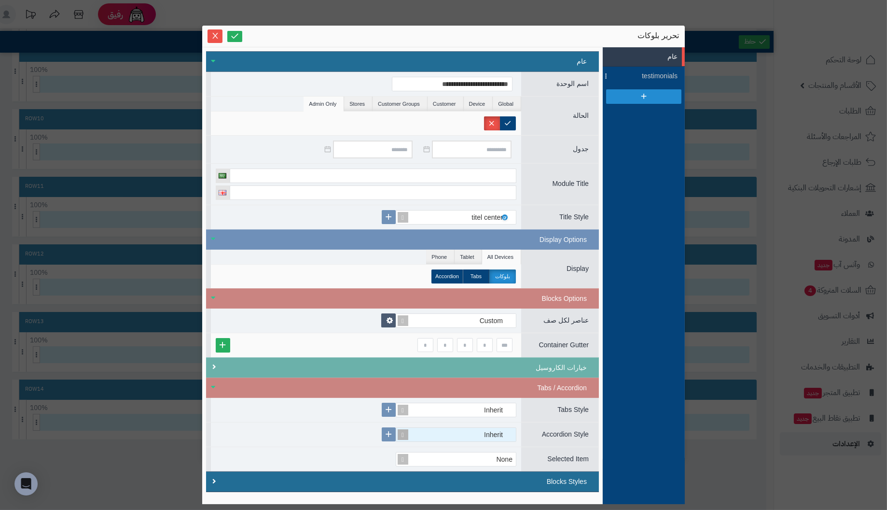
click at [500, 433] on div "Inherit" at bounding box center [498, 435] width 28 height 14
click at [333, 435] on div "Inherit Inherit DEFAULT" at bounding box center [366, 434] width 310 height 24
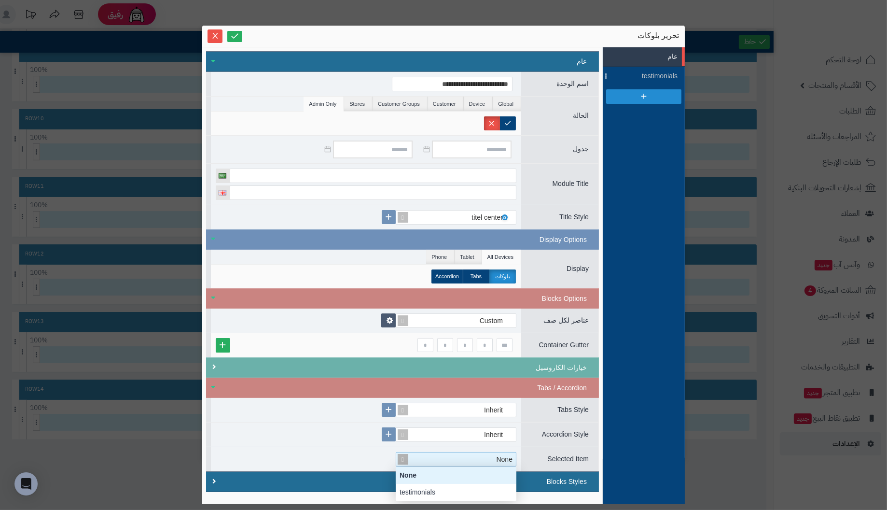
click at [494, 460] on div "None" at bounding box center [461, 459] width 112 height 14
click at [319, 423] on div "Inherit" at bounding box center [366, 434] width 310 height 24
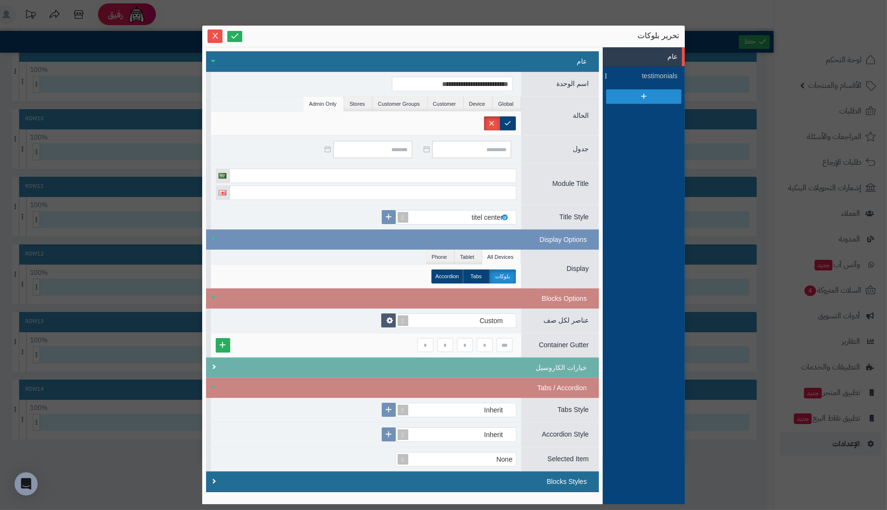
click at [656, 56] on li "عام" at bounding box center [644, 56] width 82 height 19
click at [665, 75] on span "testimonials" at bounding box center [655, 76] width 43 height 10
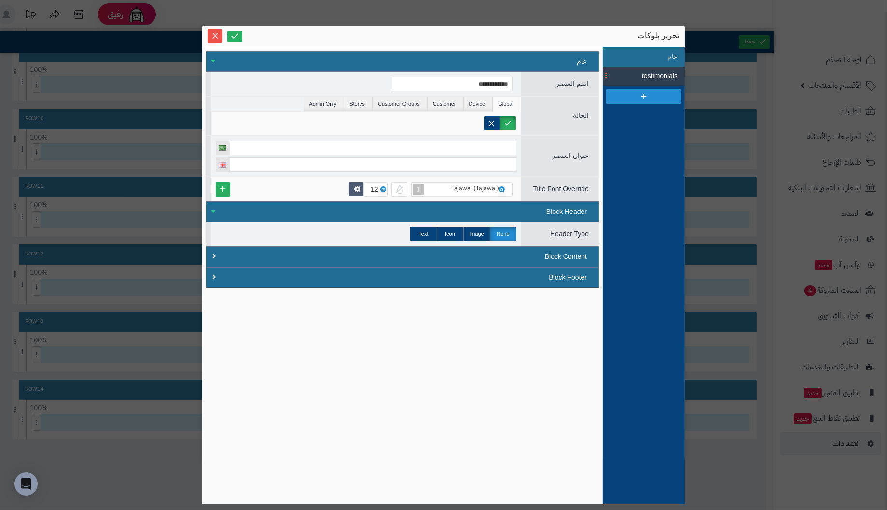
click at [673, 56] on li "عام" at bounding box center [644, 56] width 82 height 19
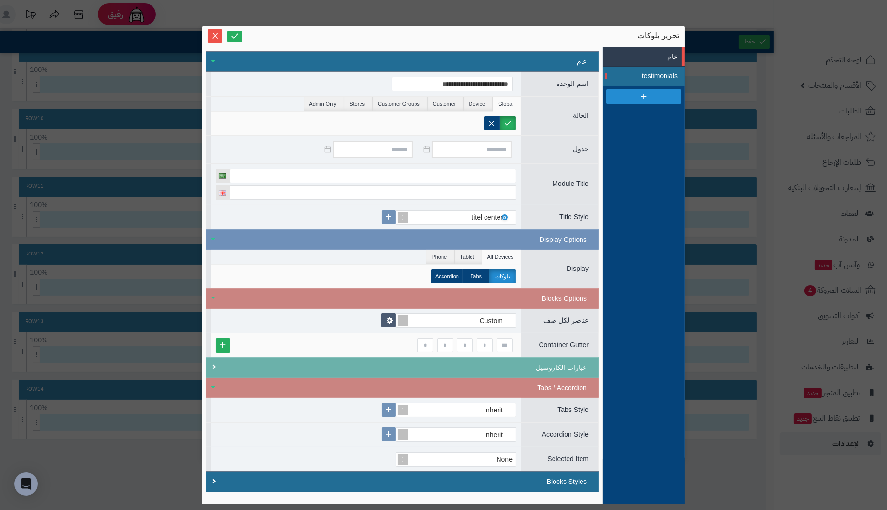
click at [666, 73] on span "testimonials" at bounding box center [655, 76] width 43 height 10
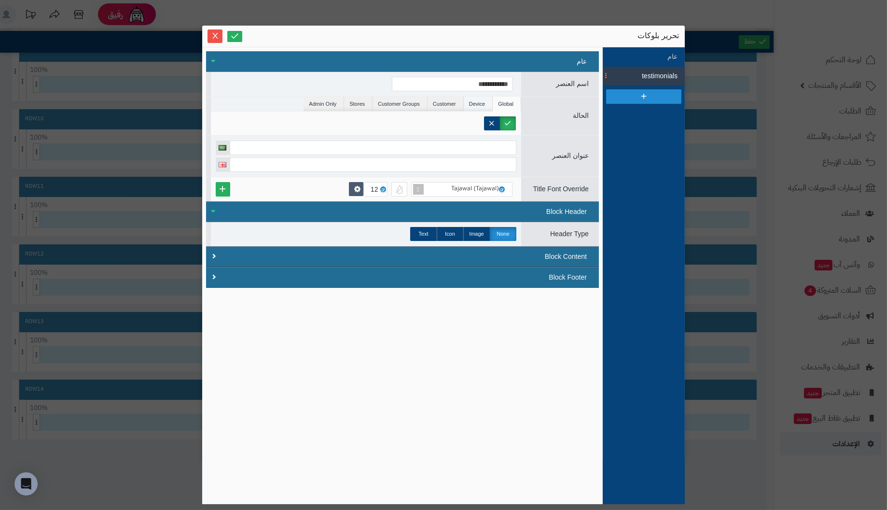
click at [485, 103] on li "Device" at bounding box center [478, 104] width 29 height 14
click at [454, 103] on li "Customer" at bounding box center [446, 104] width 36 height 14
click at [421, 105] on li "Customer Groups" at bounding box center [400, 104] width 55 height 14
click at [357, 108] on li "Stores" at bounding box center [358, 104] width 28 height 14
click at [317, 109] on li "Admin Only" at bounding box center [324, 104] width 41 height 14
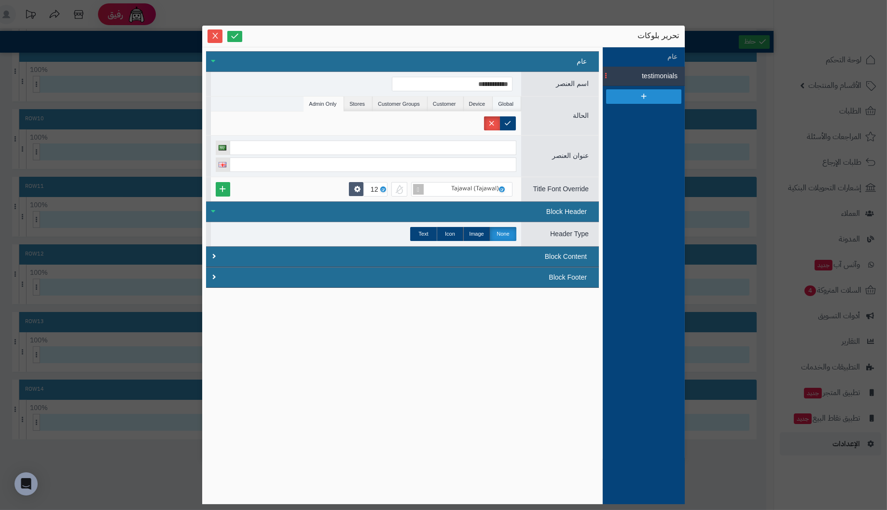
click at [511, 99] on li "Global" at bounding box center [507, 104] width 28 height 14
click at [359, 188] on icon at bounding box center [357, 189] width 9 height 9
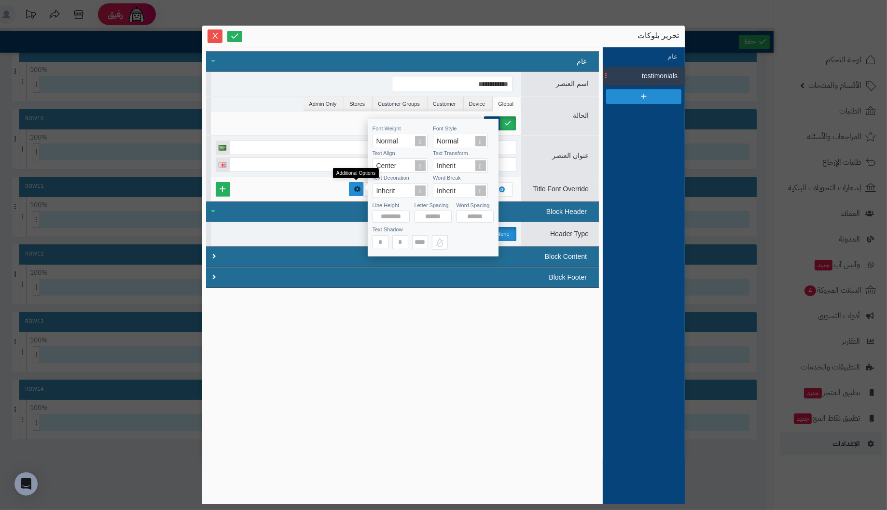
click at [359, 188] on icon at bounding box center [357, 188] width 9 height 9
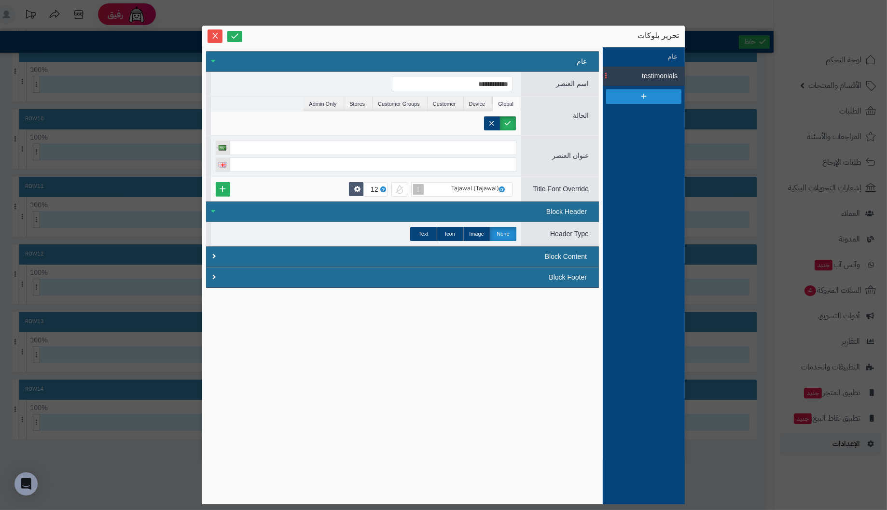
click at [269, 188] on div "Tajawal (Tajawal) 12" at bounding box center [366, 189] width 301 height 14
click at [666, 75] on span "testimonials" at bounding box center [655, 76] width 43 height 10
click at [669, 56] on li "عام" at bounding box center [644, 56] width 82 height 19
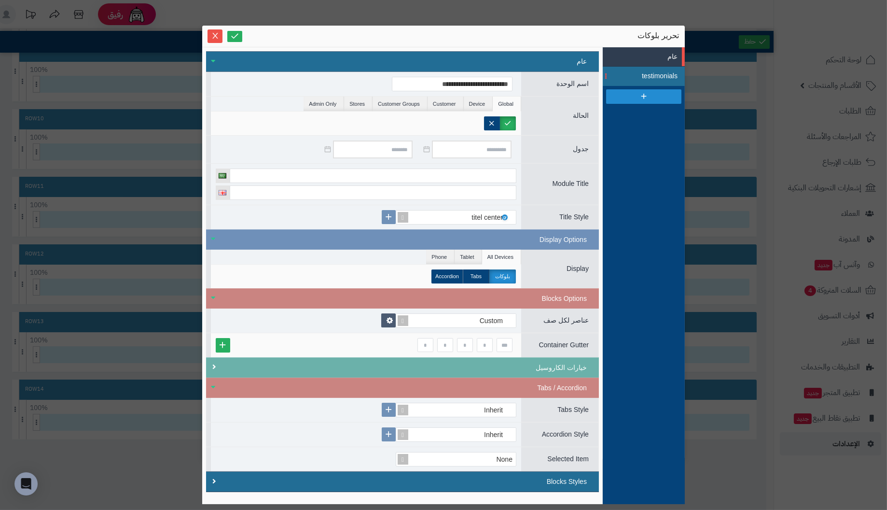
click at [656, 78] on span "testimonials" at bounding box center [655, 76] width 43 height 10
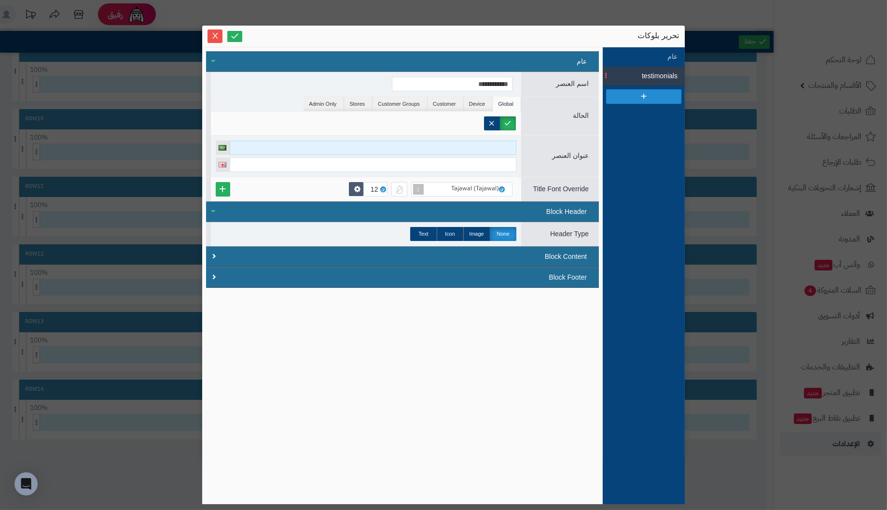
click at [293, 144] on input at bounding box center [373, 147] width 287 height 14
click at [216, 35] on icon "Close" at bounding box center [215, 35] width 8 height 8
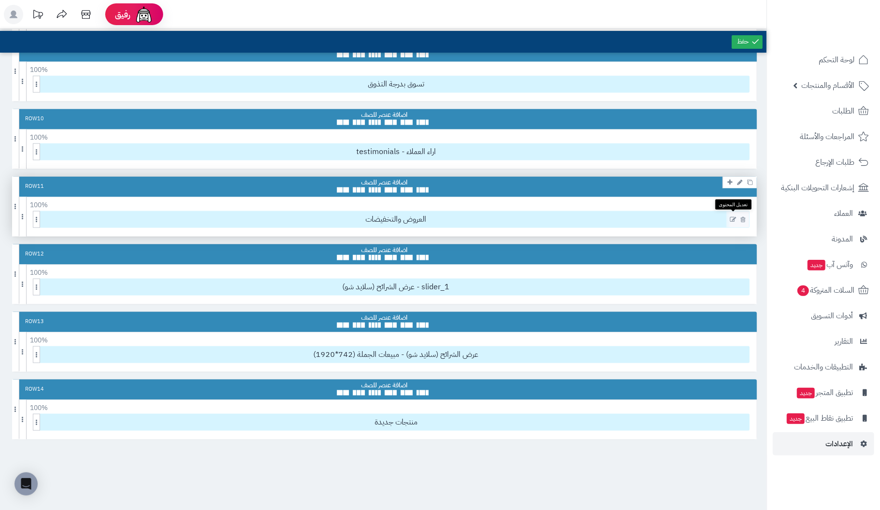
click at [734, 216] on icon at bounding box center [733, 219] width 6 height 7
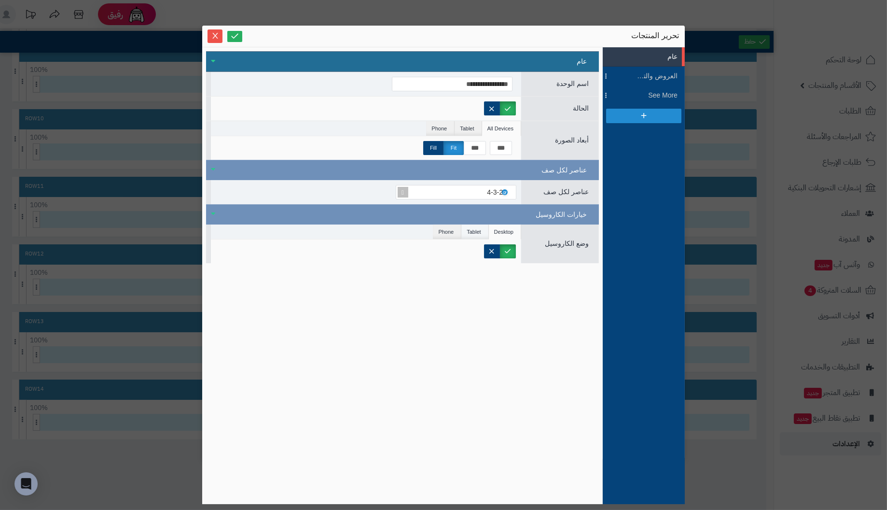
click at [478, 232] on li "Tablet" at bounding box center [475, 231] width 27 height 14
click at [443, 231] on li "Phone" at bounding box center [447, 231] width 28 height 14
click at [506, 233] on li "Desktop" at bounding box center [505, 231] width 32 height 14
click at [658, 92] on span "See More" at bounding box center [655, 95] width 43 height 10
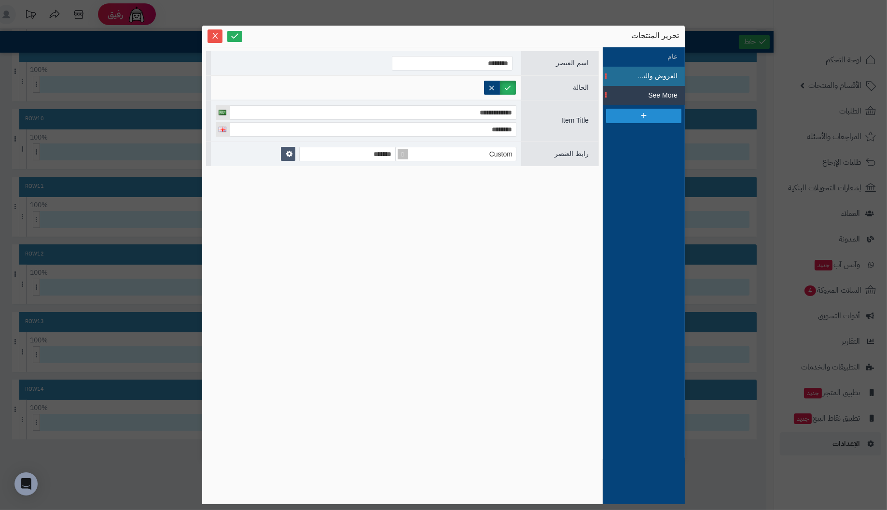
click at [667, 75] on span "العروض والتخفيضات" at bounding box center [655, 76] width 43 height 10
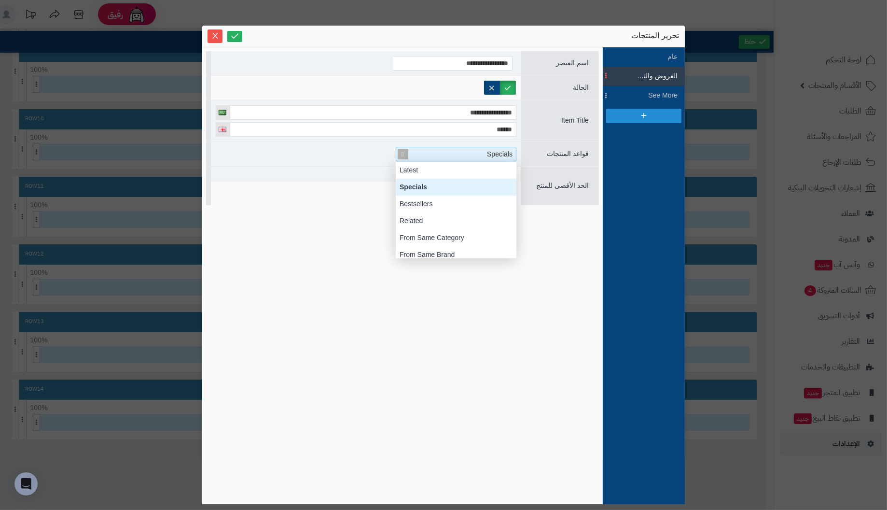
click at [426, 154] on div "Specials" at bounding box center [461, 154] width 112 height 14
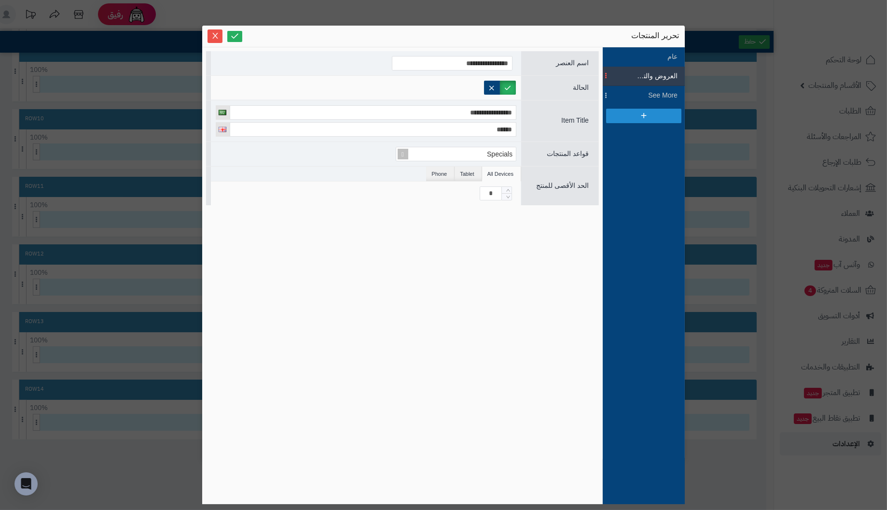
click at [348, 156] on div "Specials" at bounding box center [366, 154] width 310 height 24
click at [470, 174] on li "Tablet" at bounding box center [468, 174] width 27 height 14
click at [437, 172] on li "Phone" at bounding box center [440, 174] width 28 height 14
click at [506, 173] on li "All Devices" at bounding box center [501, 174] width 39 height 14
click at [658, 93] on span "See More" at bounding box center [655, 95] width 43 height 10
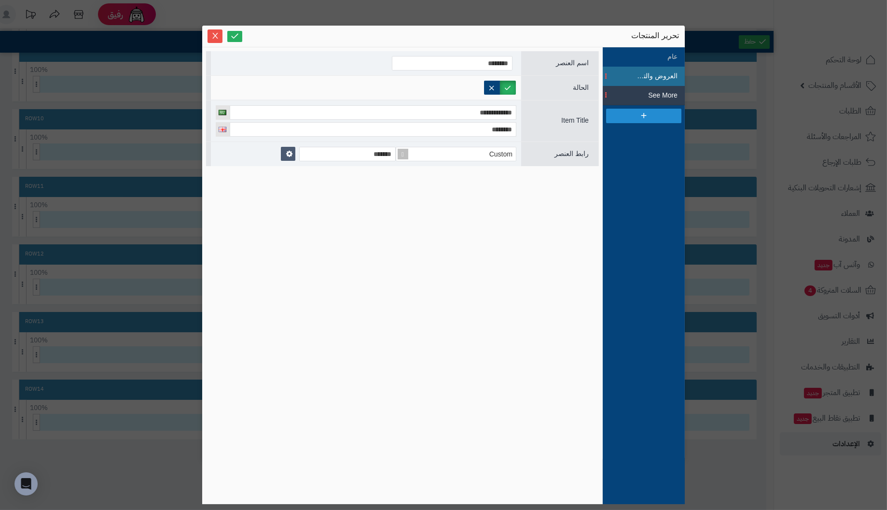
click at [658, 79] on span "العروض والتخفيضات" at bounding box center [655, 76] width 43 height 10
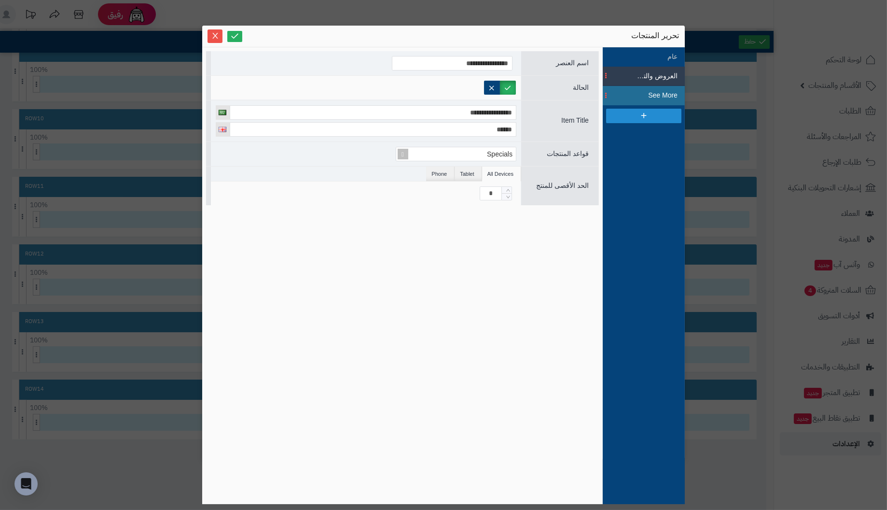
click at [677, 96] on span "See More" at bounding box center [655, 95] width 43 height 10
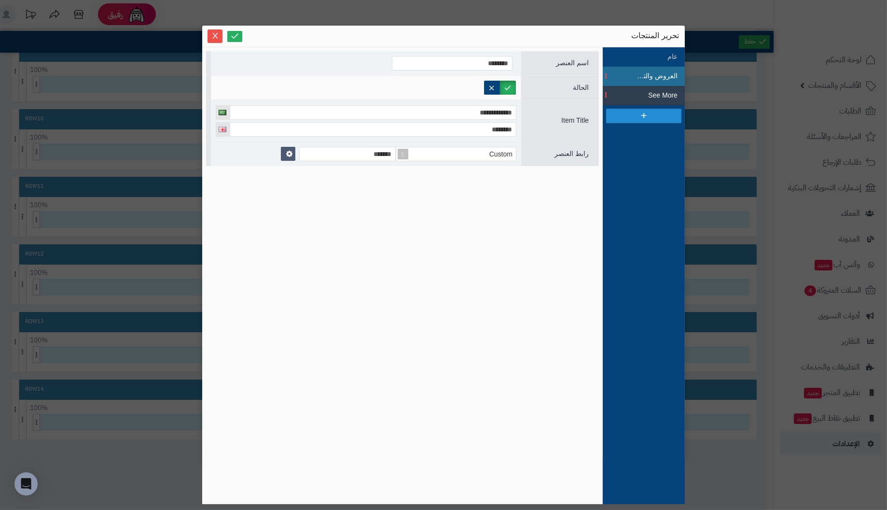
click at [673, 79] on span "العروض والتخفيضات" at bounding box center [655, 76] width 43 height 10
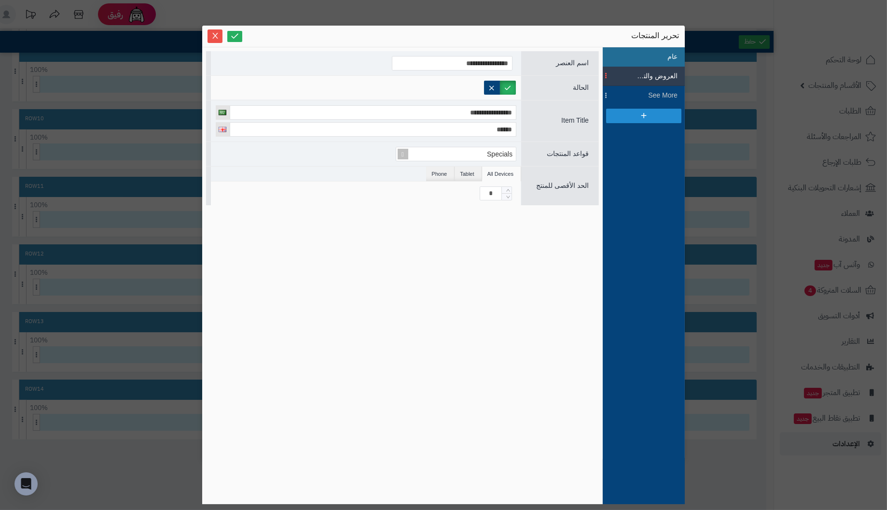
click at [678, 56] on li "عام" at bounding box center [644, 56] width 82 height 19
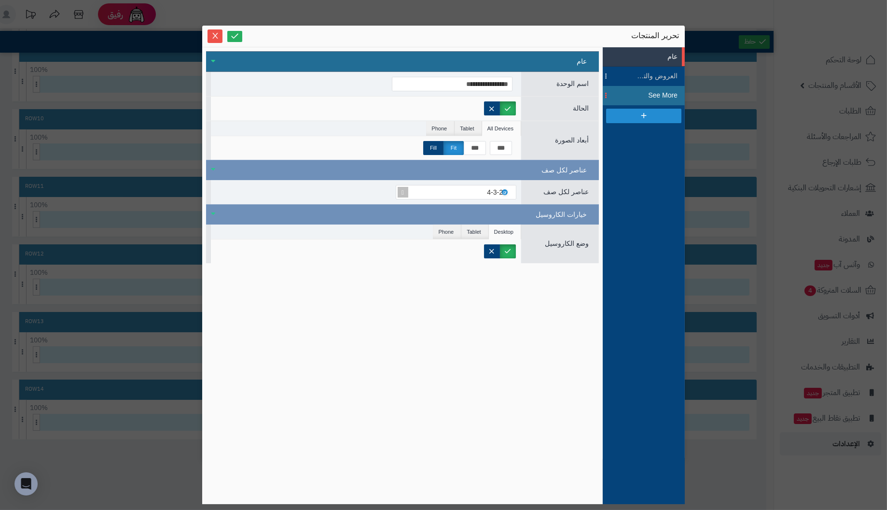
click at [669, 92] on span "See More" at bounding box center [655, 95] width 43 height 10
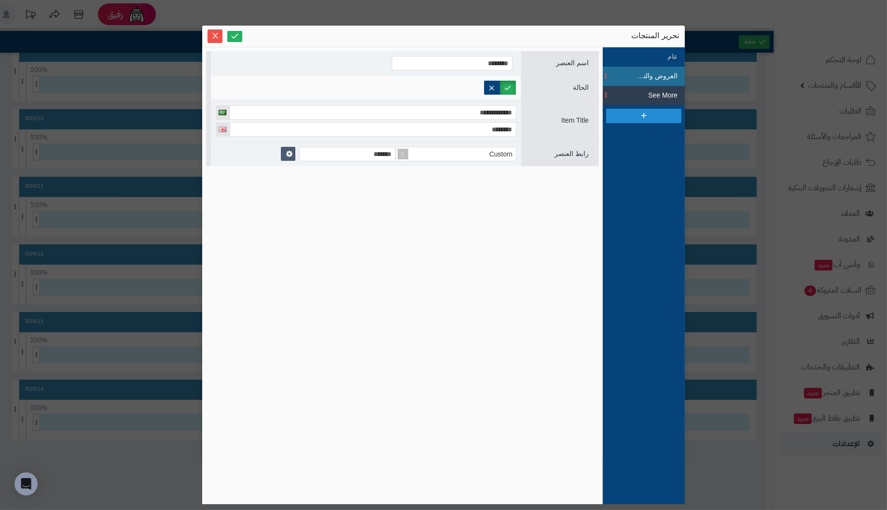
click at [668, 78] on span "العروض والتخفيضات" at bounding box center [655, 76] width 43 height 10
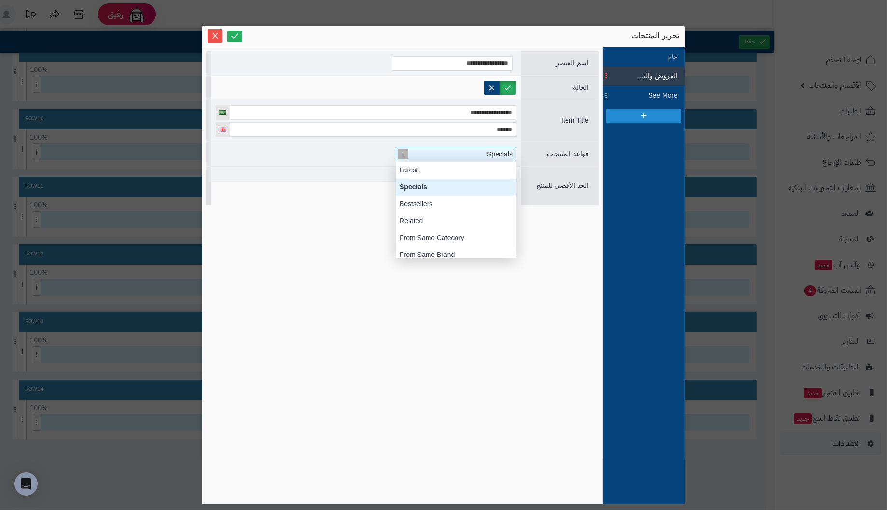
click at [432, 156] on div "Specials" at bounding box center [461, 154] width 112 height 14
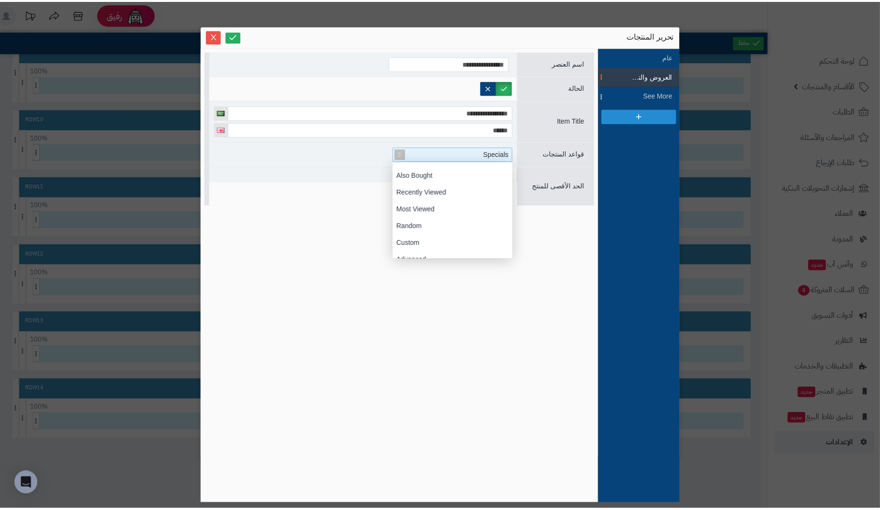
scroll to position [106, 0]
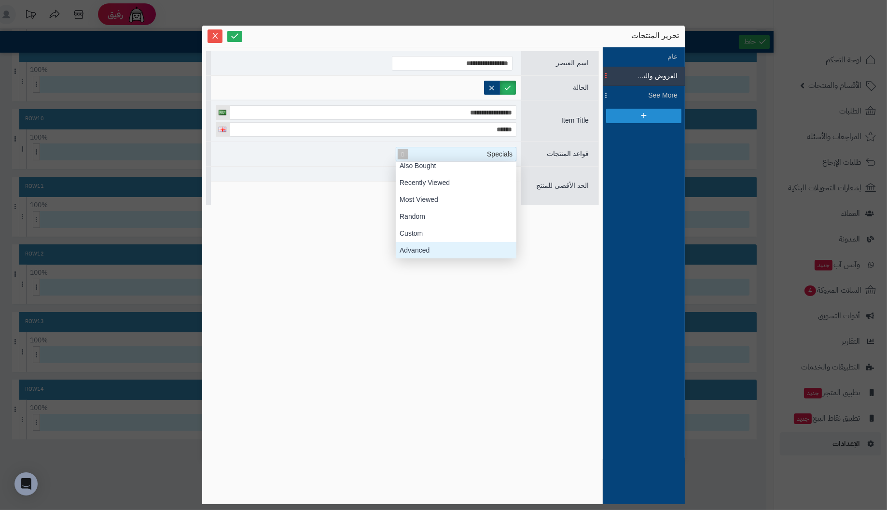
click at [461, 254] on div "Advanced" at bounding box center [456, 250] width 121 height 17
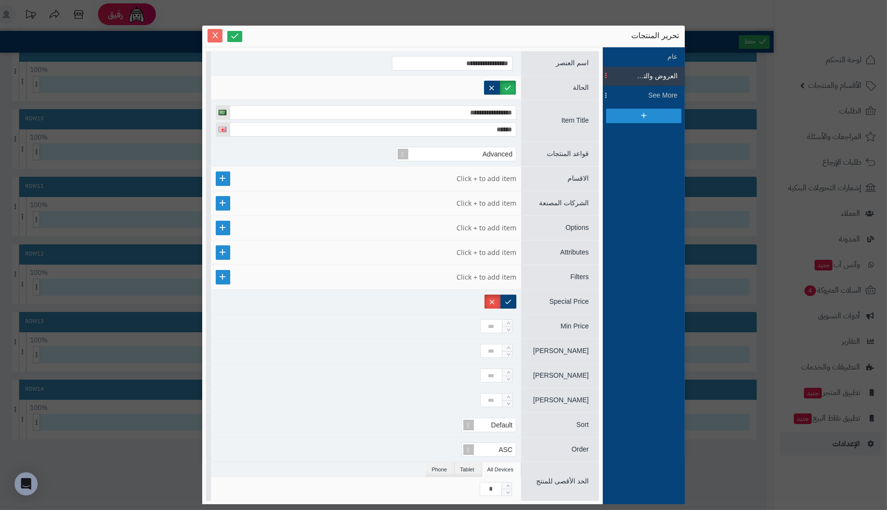
click at [213, 34] on icon "Close" at bounding box center [214, 35] width 5 height 6
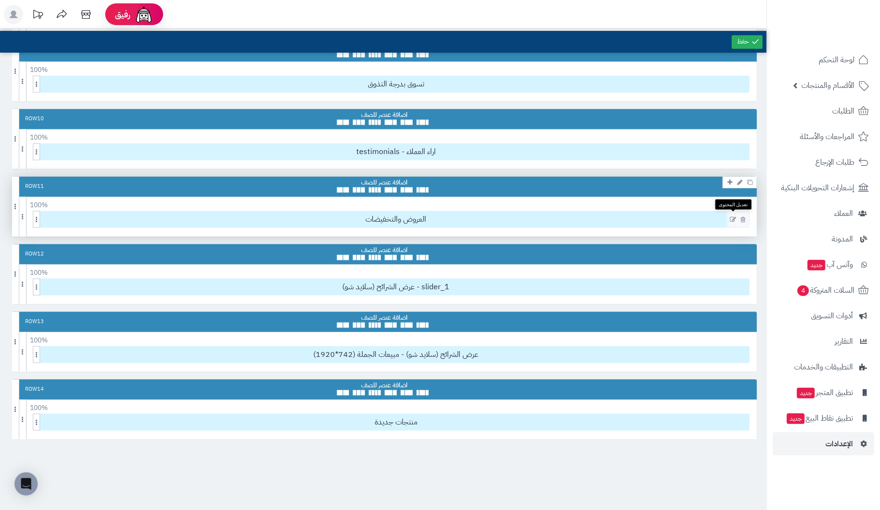
click at [730, 216] on icon at bounding box center [733, 219] width 6 height 7
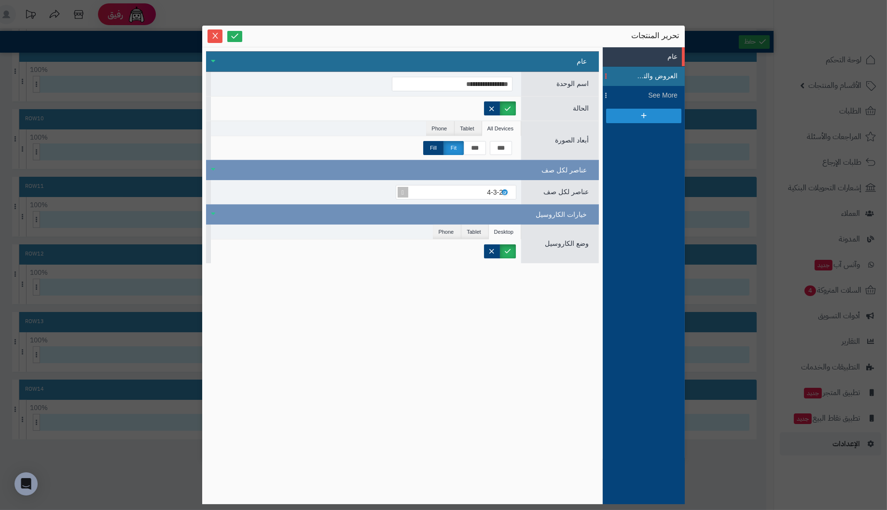
click at [605, 76] on span at bounding box center [606, 76] width 7 height 19
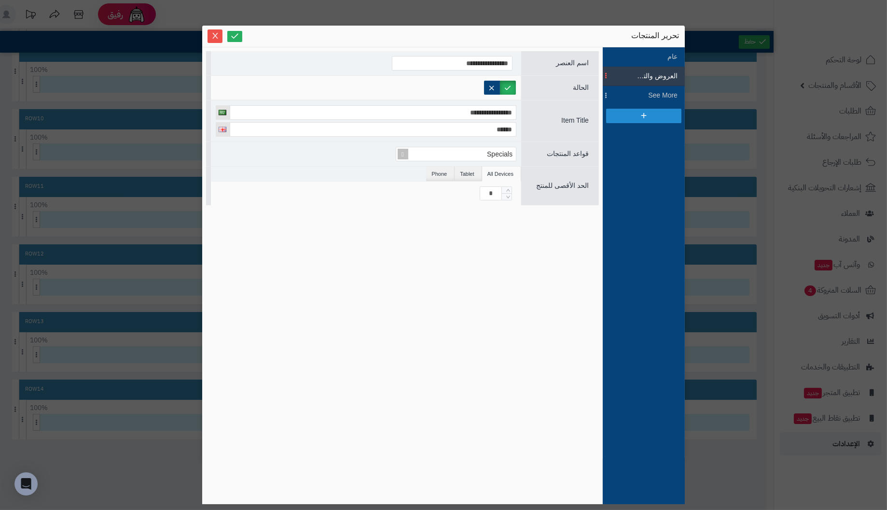
click at [623, 75] on div "العروض والتخفيضات" at bounding box center [644, 76] width 68 height 10
click at [212, 34] on icon "Close" at bounding box center [215, 35] width 8 height 8
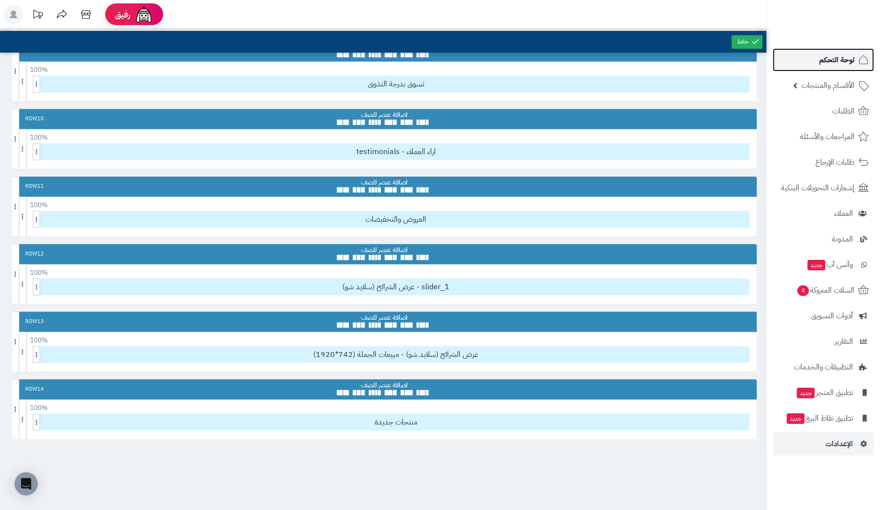
click at [843, 57] on span "لوحة التحكم" at bounding box center [836, 60] width 35 height 14
